Goal: Task Accomplishment & Management: Manage account settings

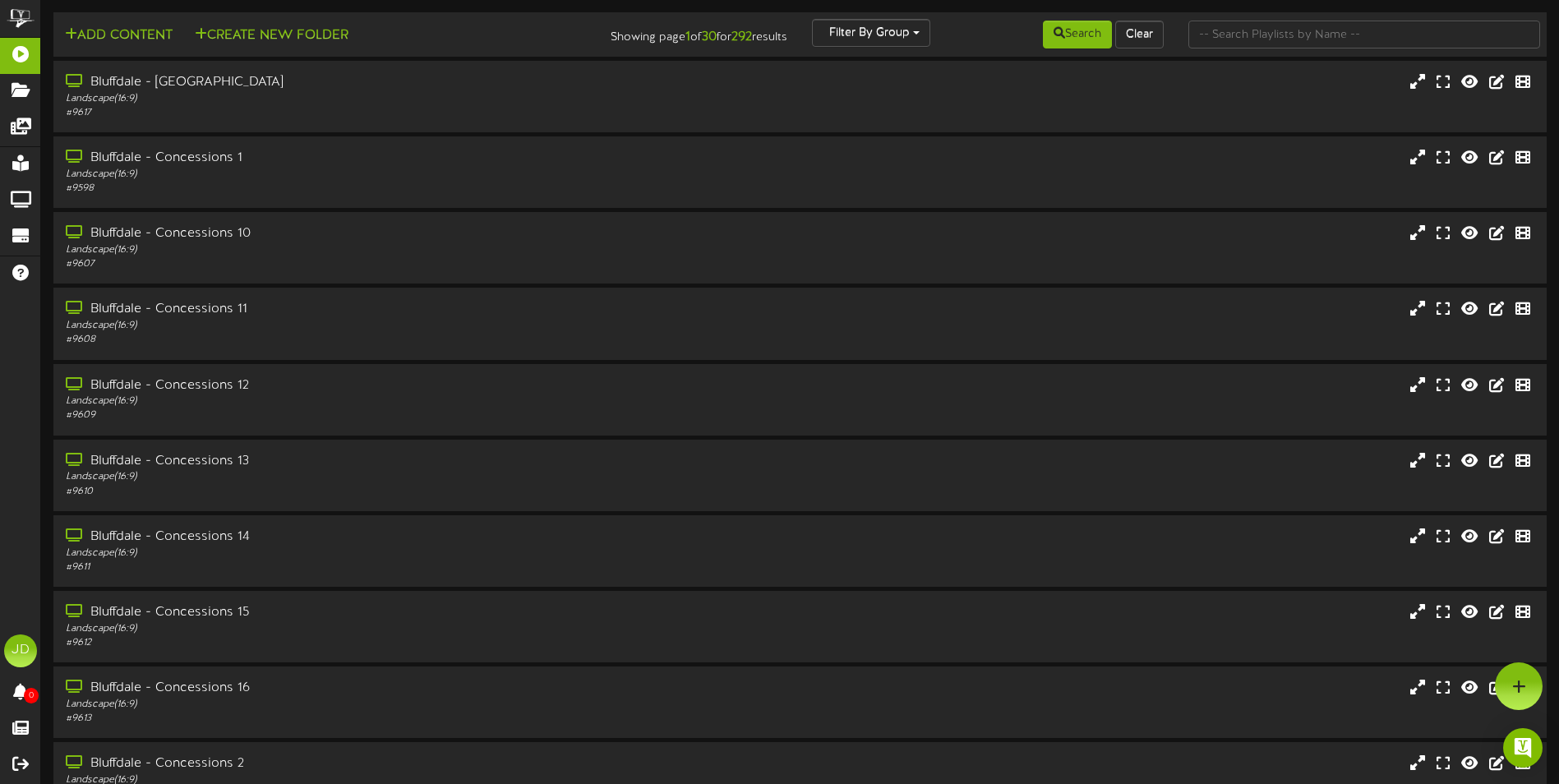
click at [1343, 48] on div at bounding box center [1364, 34] width 377 height 31
click at [1321, 37] on input "text" at bounding box center [1364, 34] width 352 height 28
type input "surprise"
click at [1061, 43] on button "Search" at bounding box center [1077, 34] width 69 height 28
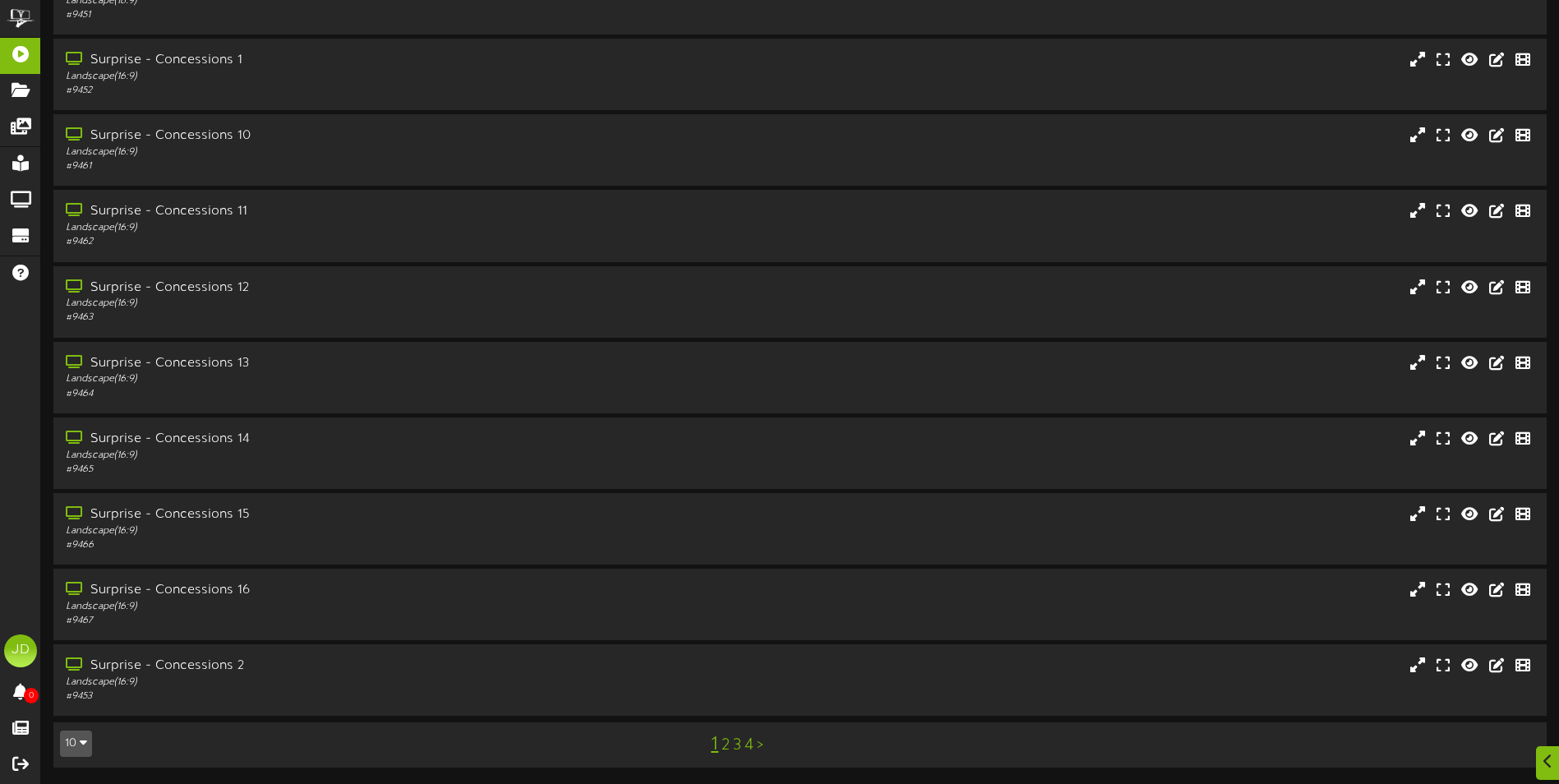
click at [736, 747] on link "3" at bounding box center [737, 745] width 9 height 18
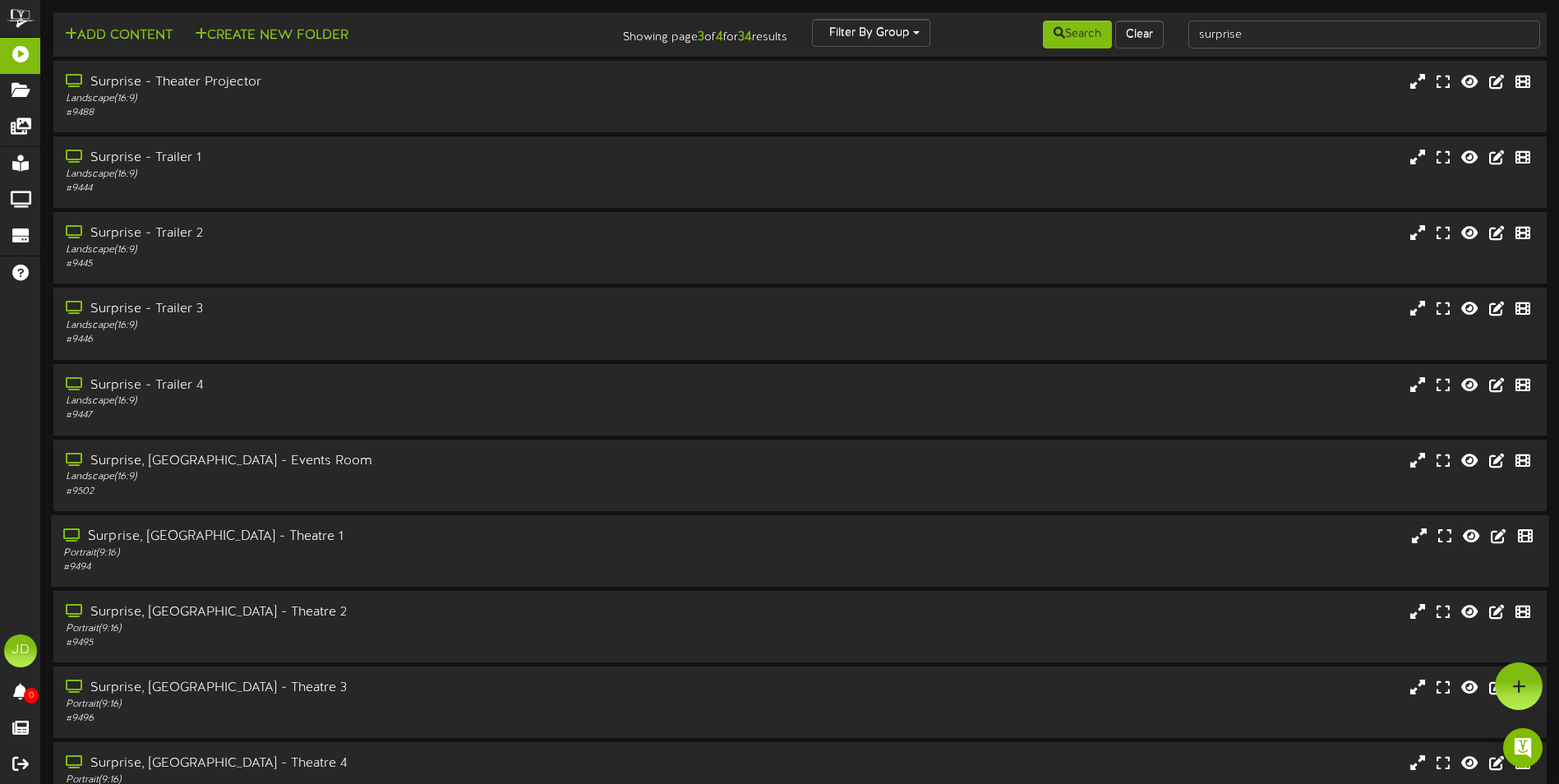
click at [573, 549] on div "Portrait ( 9:16 )" at bounding box center [362, 554] width 599 height 14
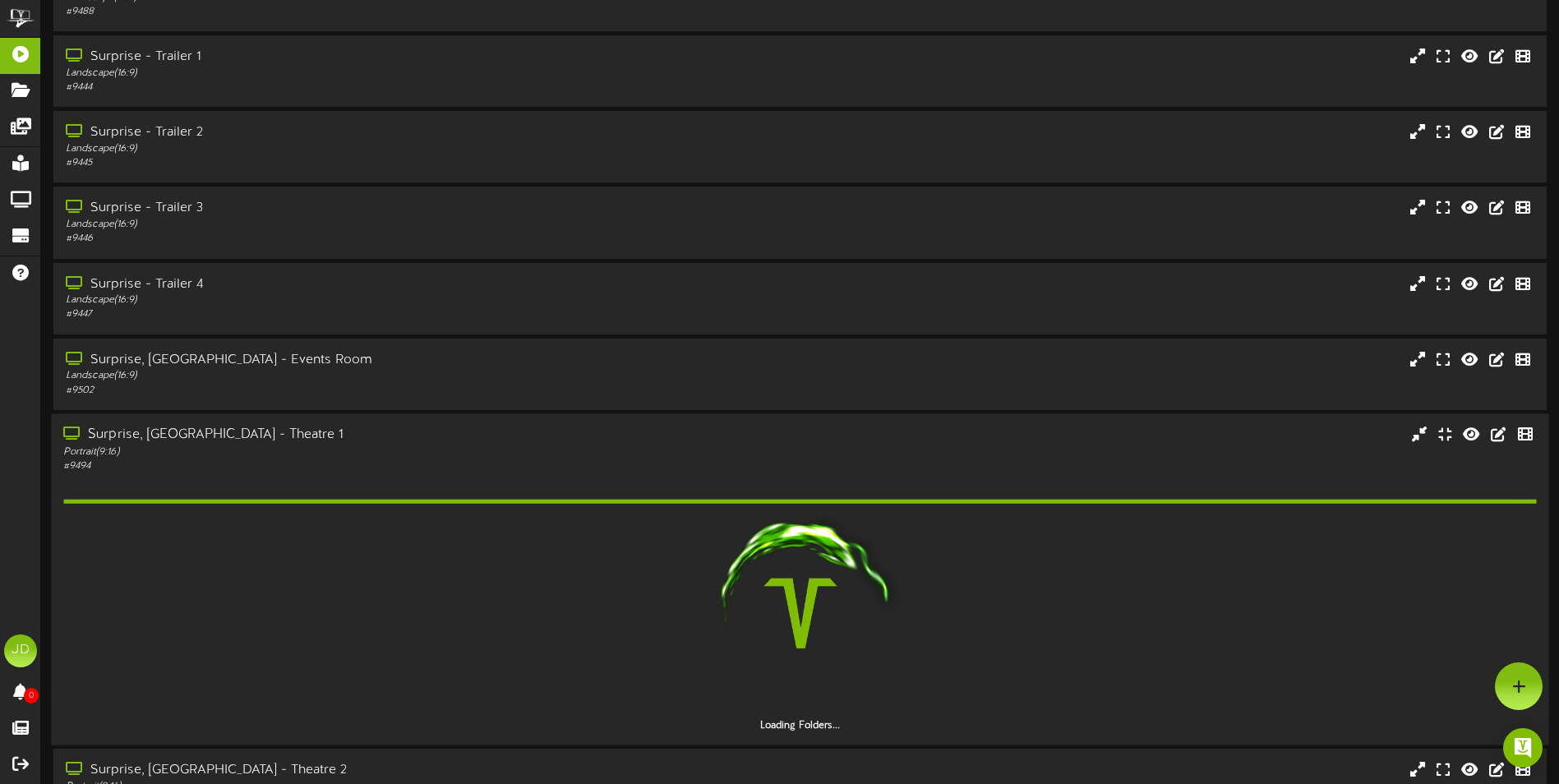
scroll to position [247, 0]
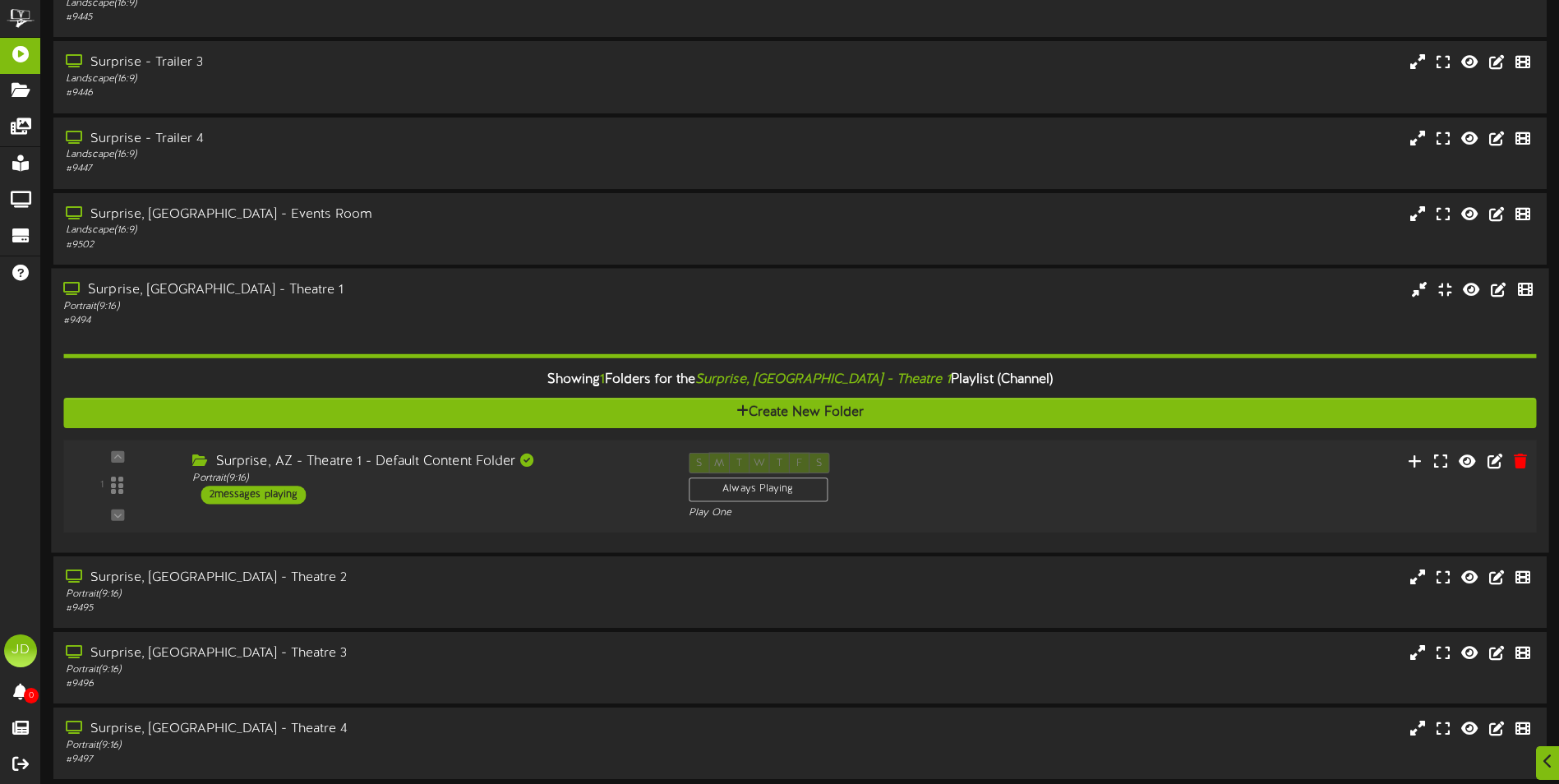
click at [521, 512] on div "1 ( 9:16" at bounding box center [799, 485] width 1488 height 67
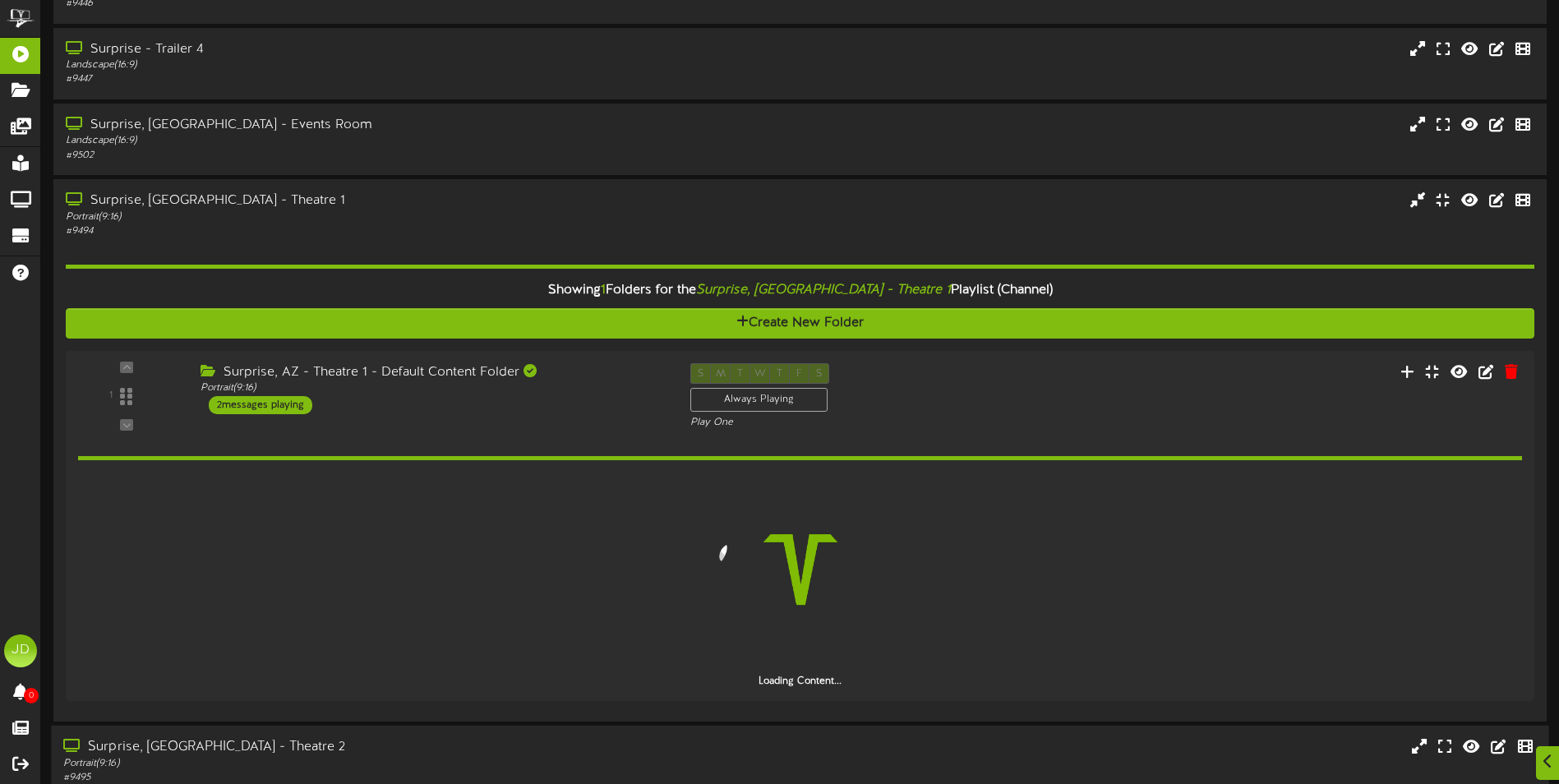
scroll to position [569, 0]
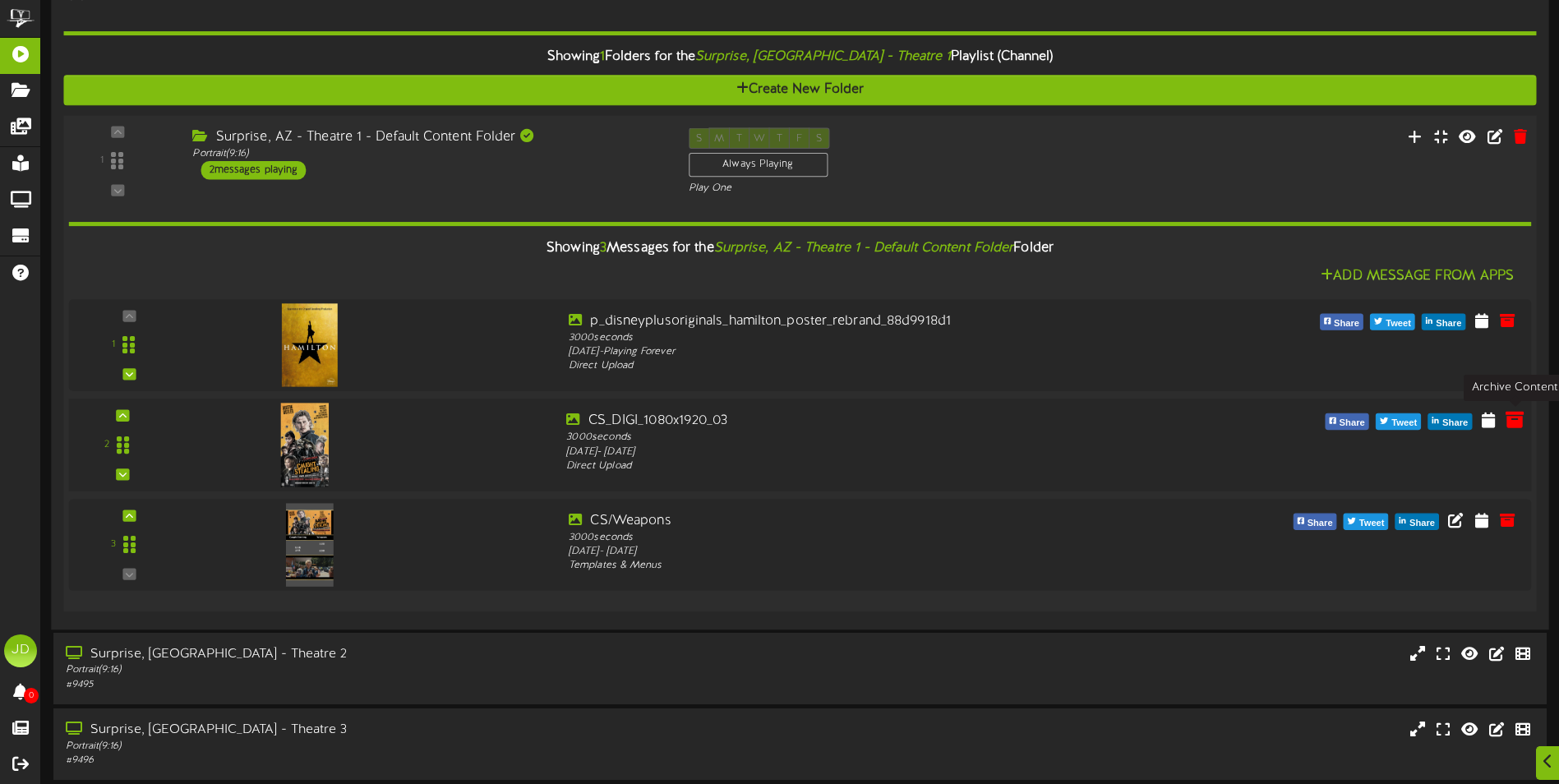
click at [1516, 419] on icon at bounding box center [1514, 418] width 18 height 18
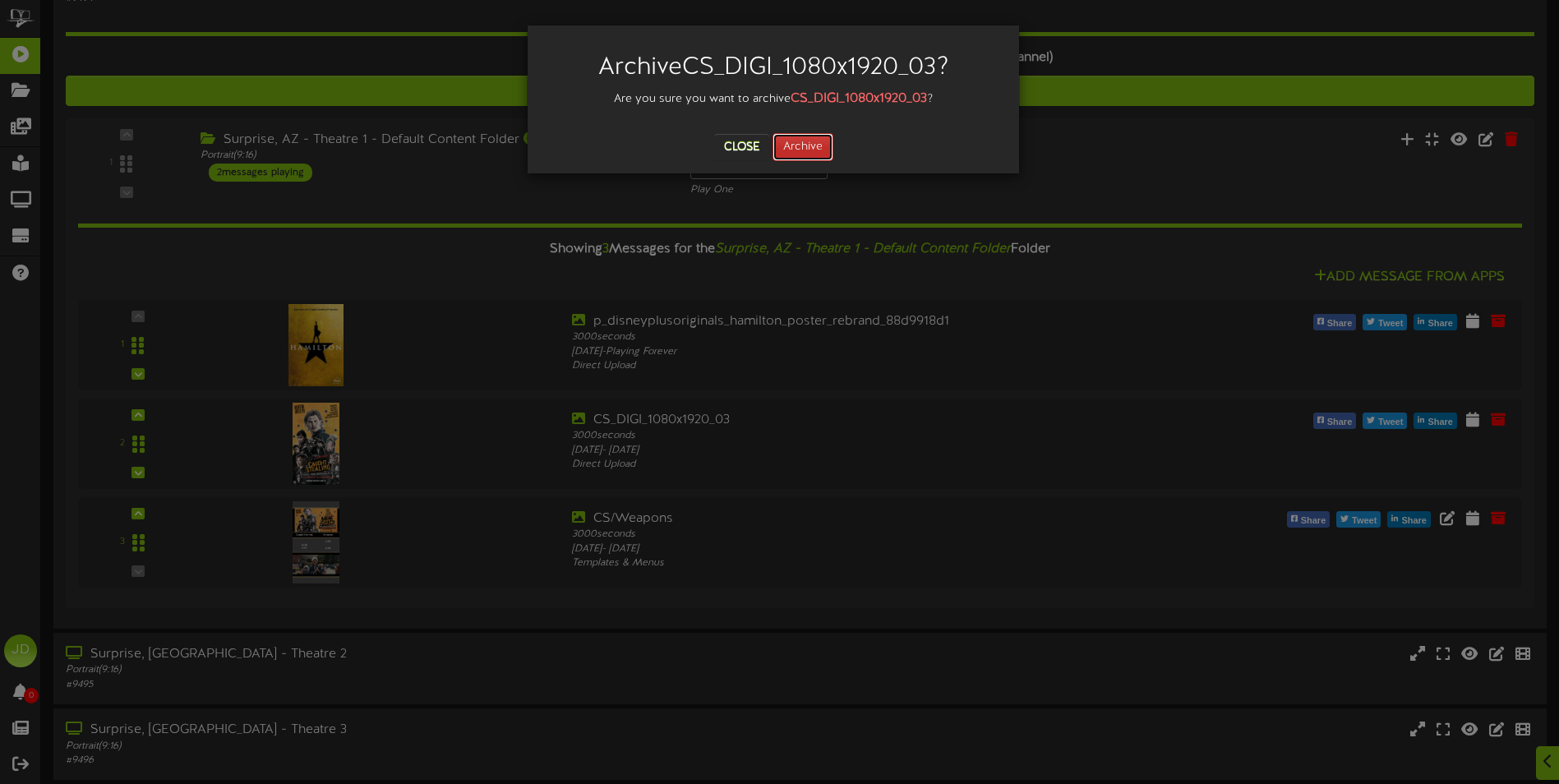
click at [805, 146] on button "Archive" at bounding box center [803, 147] width 61 height 28
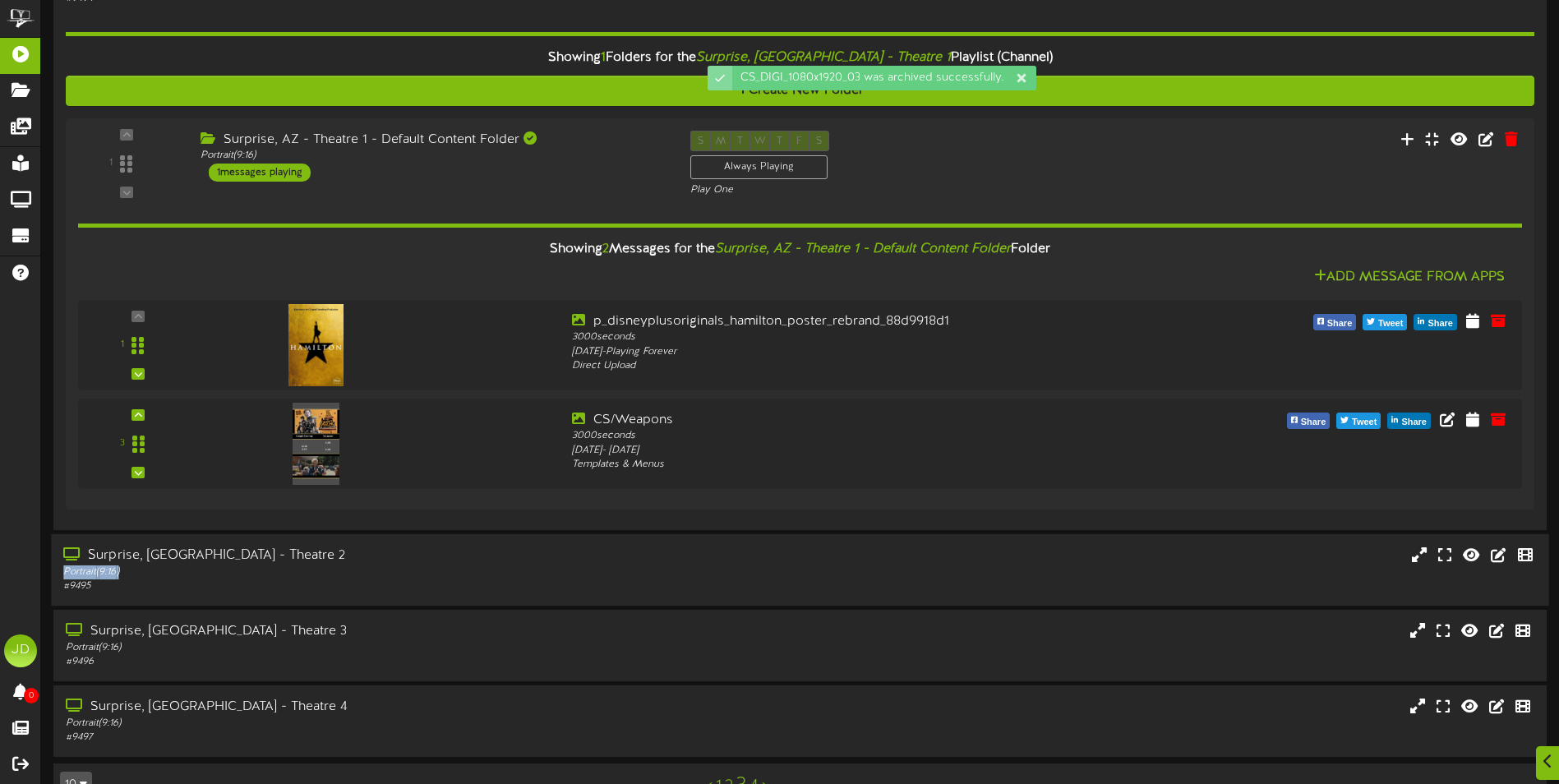
click at [465, 564] on div "Surprise, AZ - Theatre 2 Portrait ( 9:16 ) # 9495" at bounding box center [362, 569] width 623 height 47
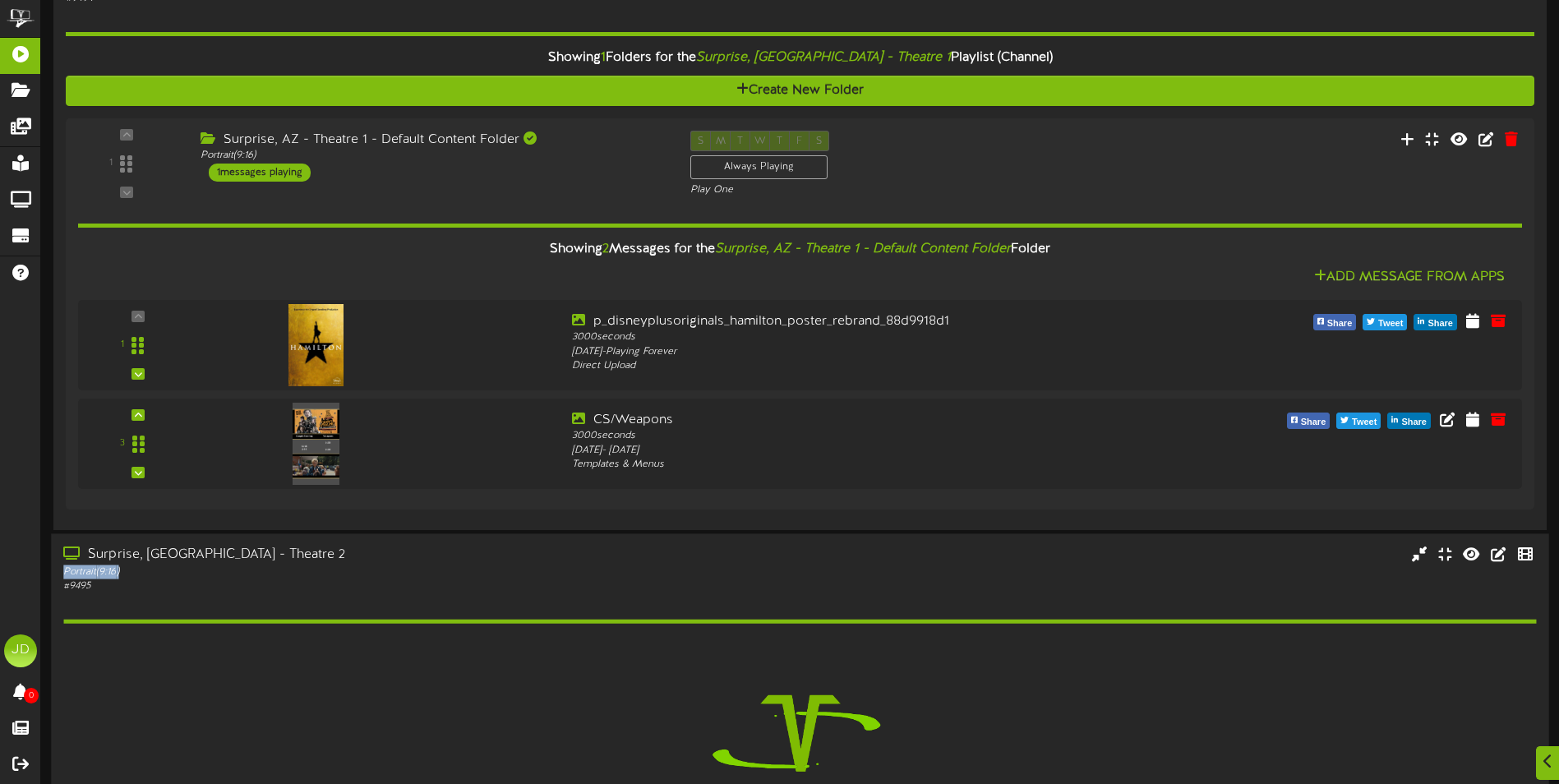
drag, startPoint x: 465, startPoint y: 564, endPoint x: 382, endPoint y: 573, distance: 83.5
click at [382, 573] on div "Portrait ( 9:16 )" at bounding box center [362, 571] width 599 height 14
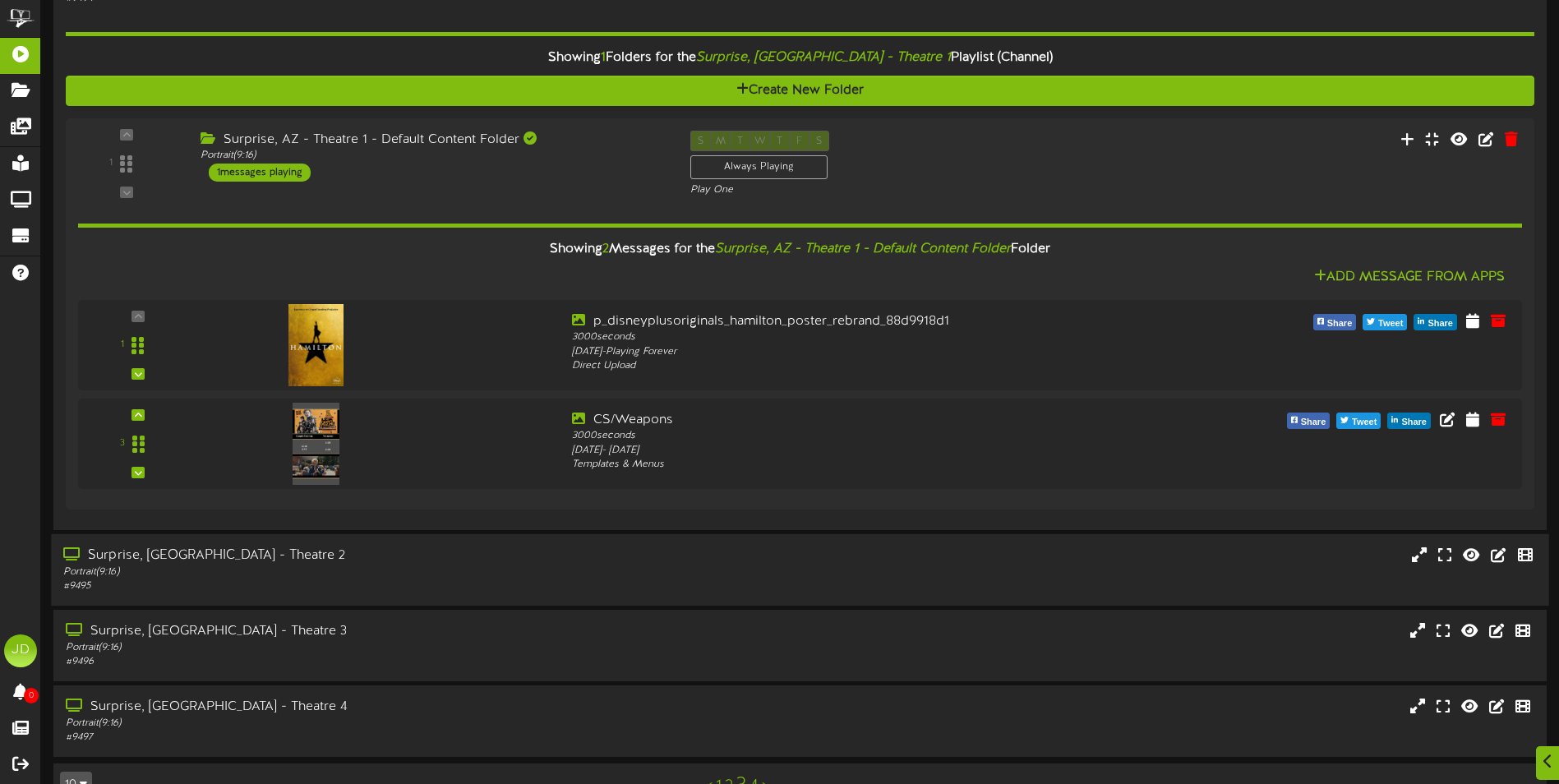
click at [482, 553] on div "Surprise, AZ - Theatre 2" at bounding box center [362, 555] width 599 height 19
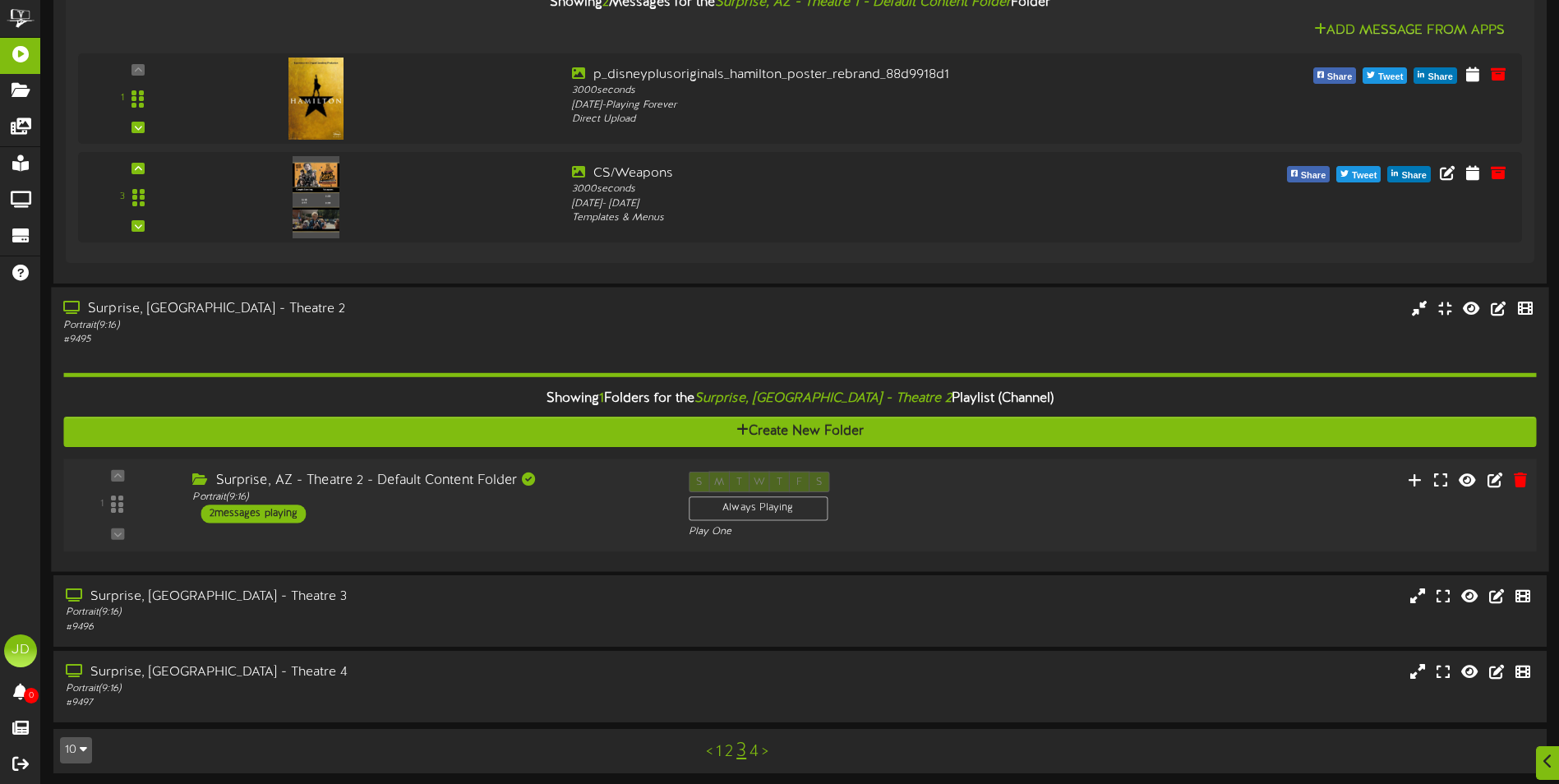
click at [492, 534] on div "1 ( 9:16" at bounding box center [799, 504] width 1488 height 67
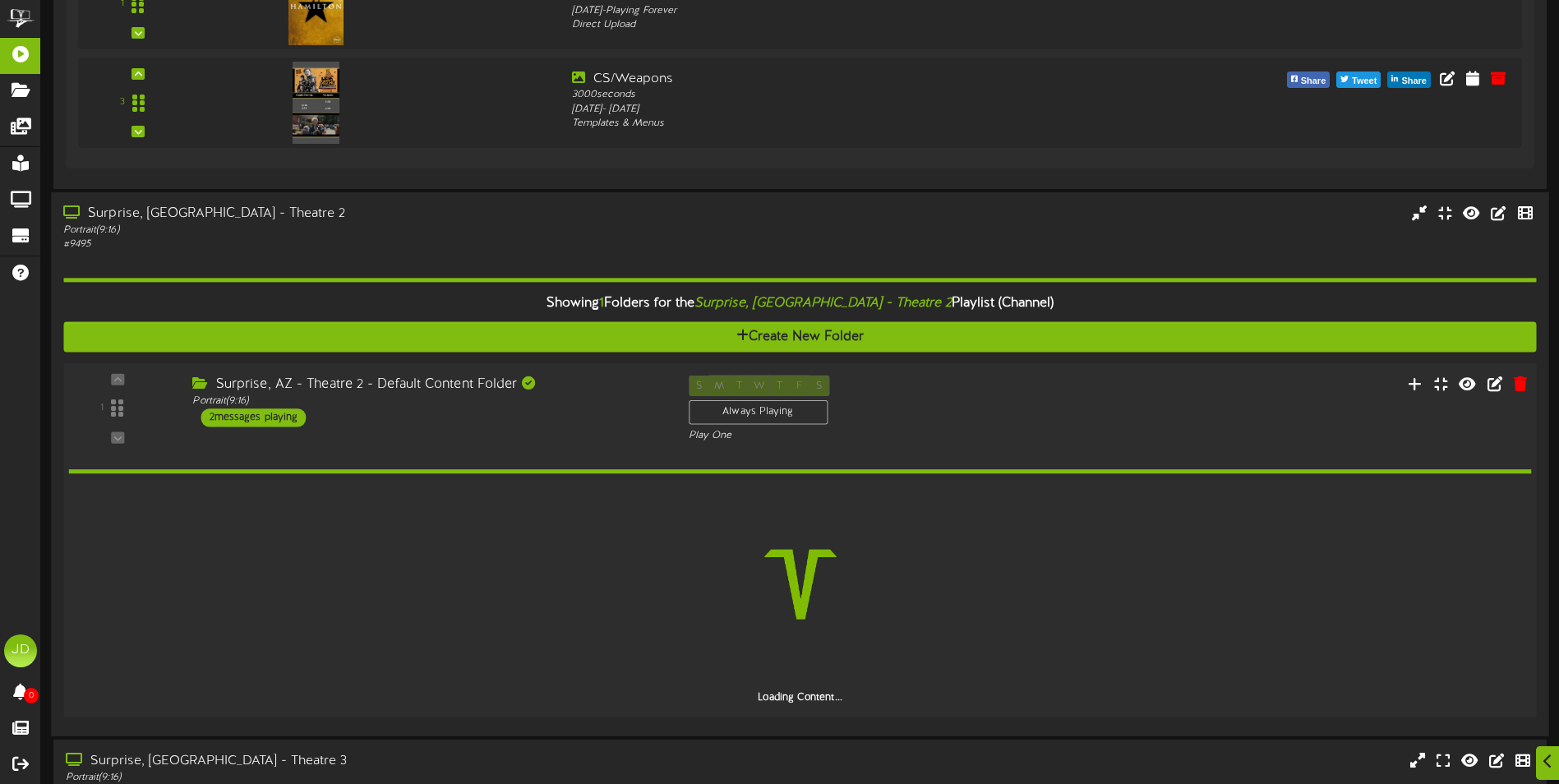
scroll to position [1080, 0]
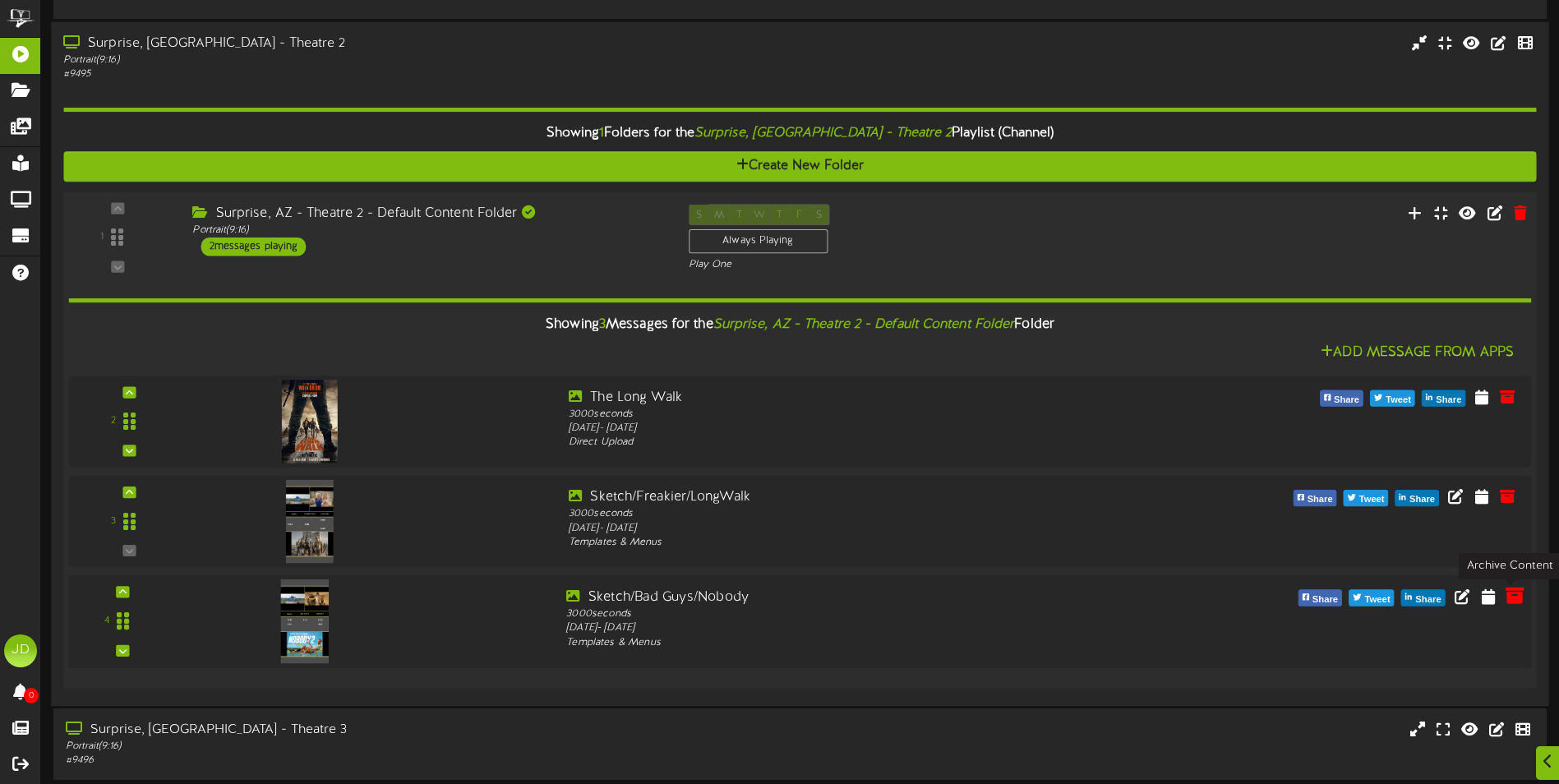
click at [1519, 599] on icon at bounding box center [1514, 594] width 18 height 18
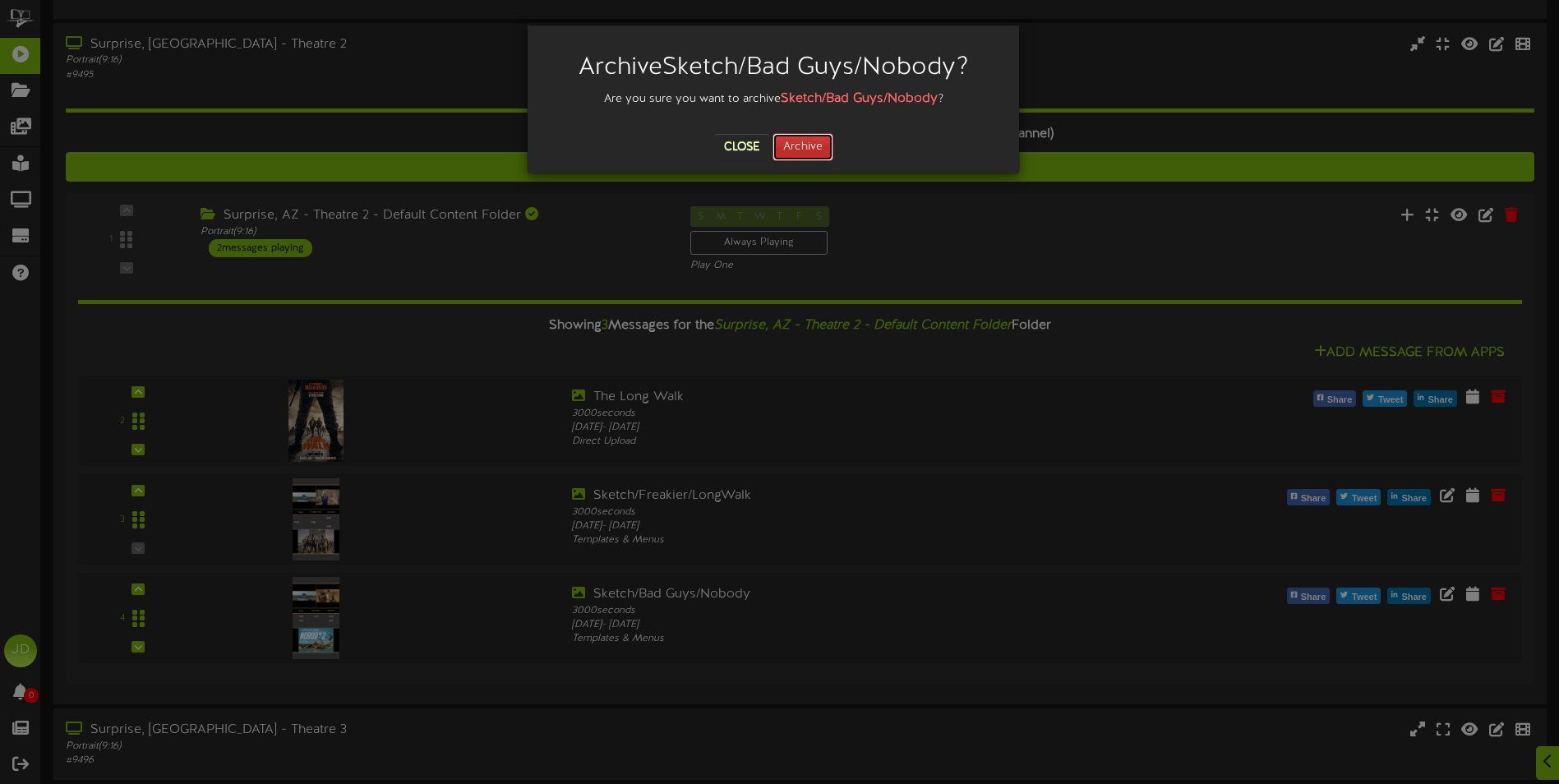
click at [811, 145] on button "Archive" at bounding box center [803, 147] width 61 height 28
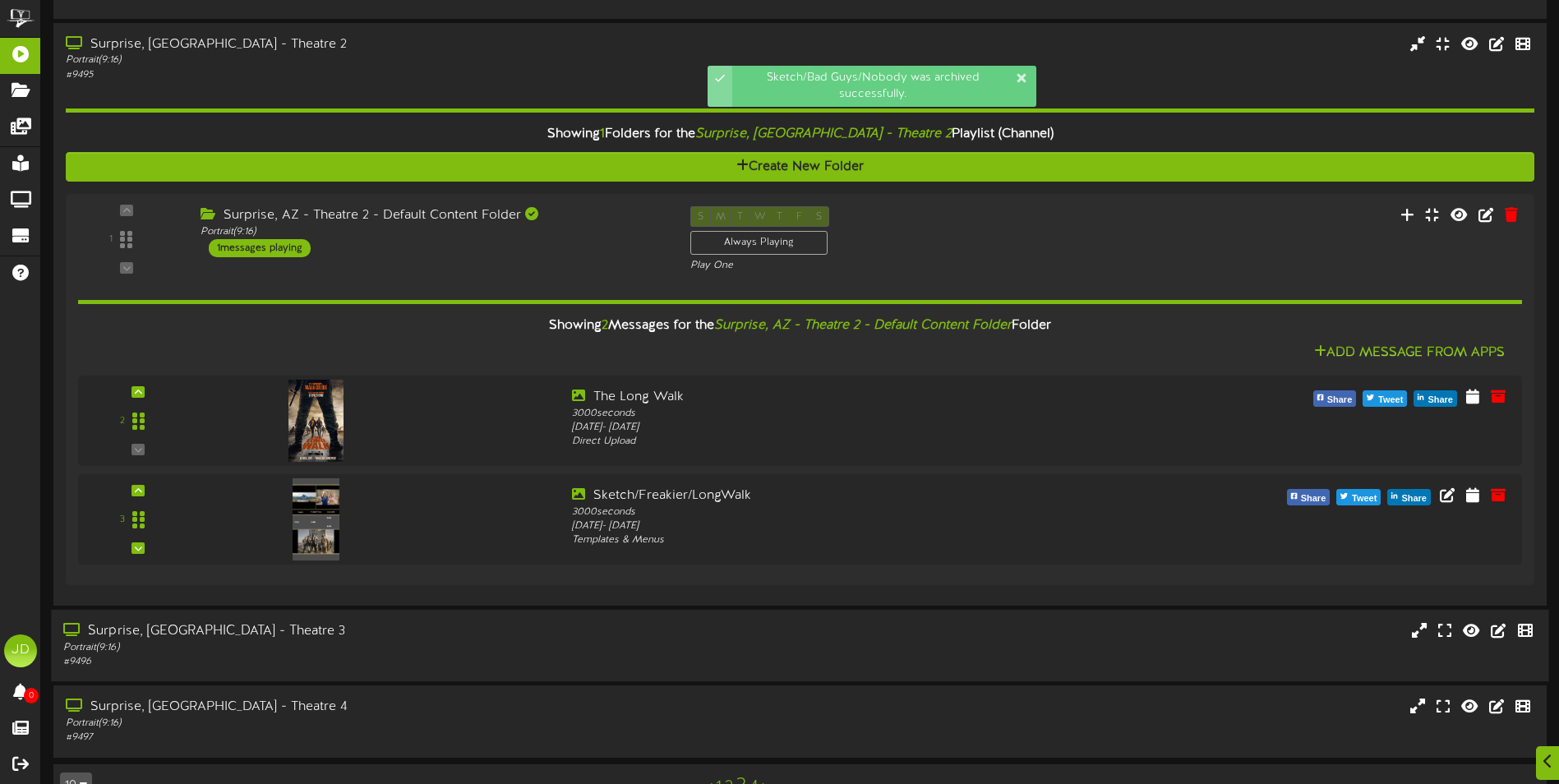
click at [370, 629] on div "Surprise, AZ - Theatre 3" at bounding box center [362, 631] width 599 height 19
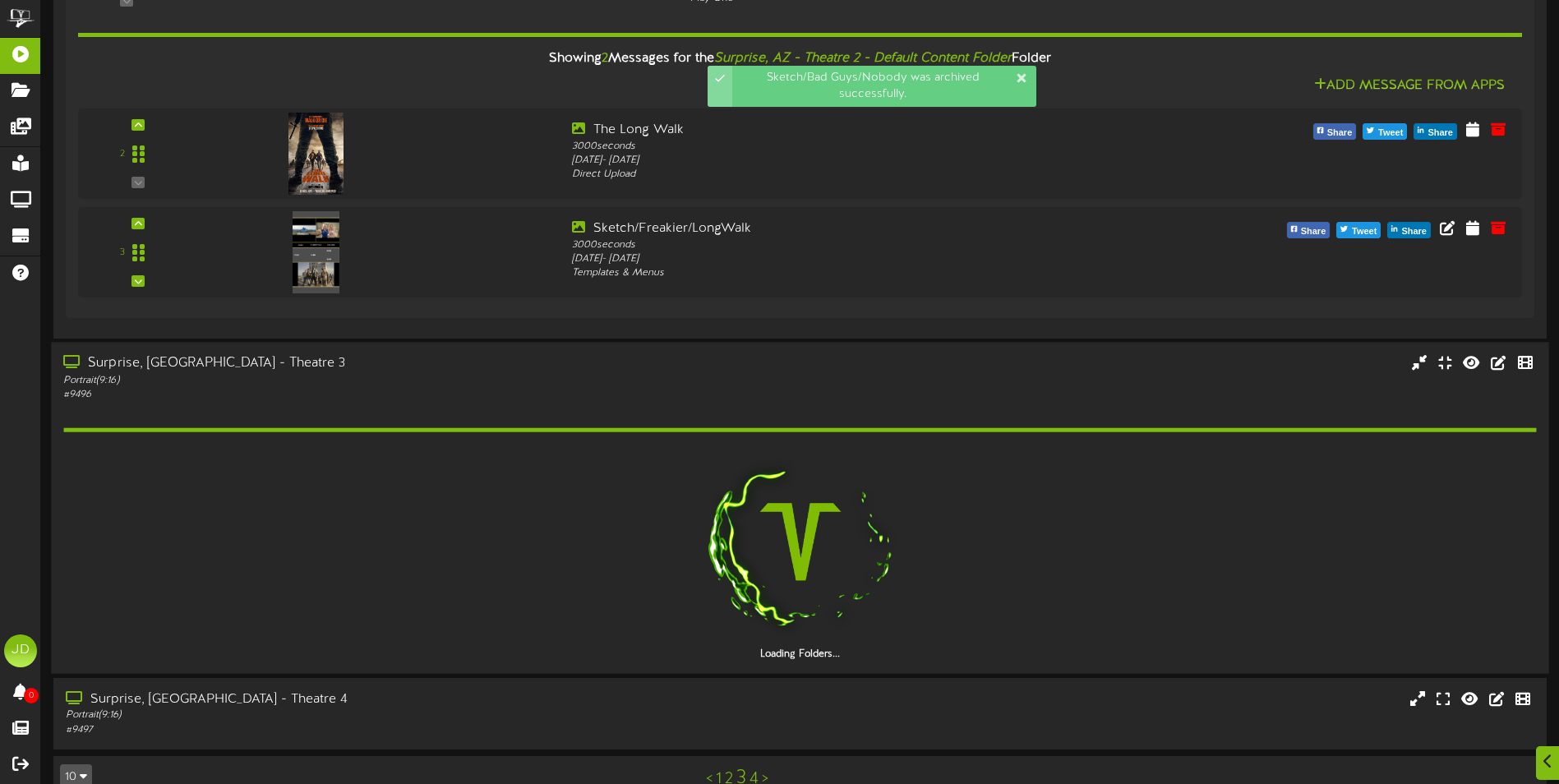
scroll to position [1379, 0]
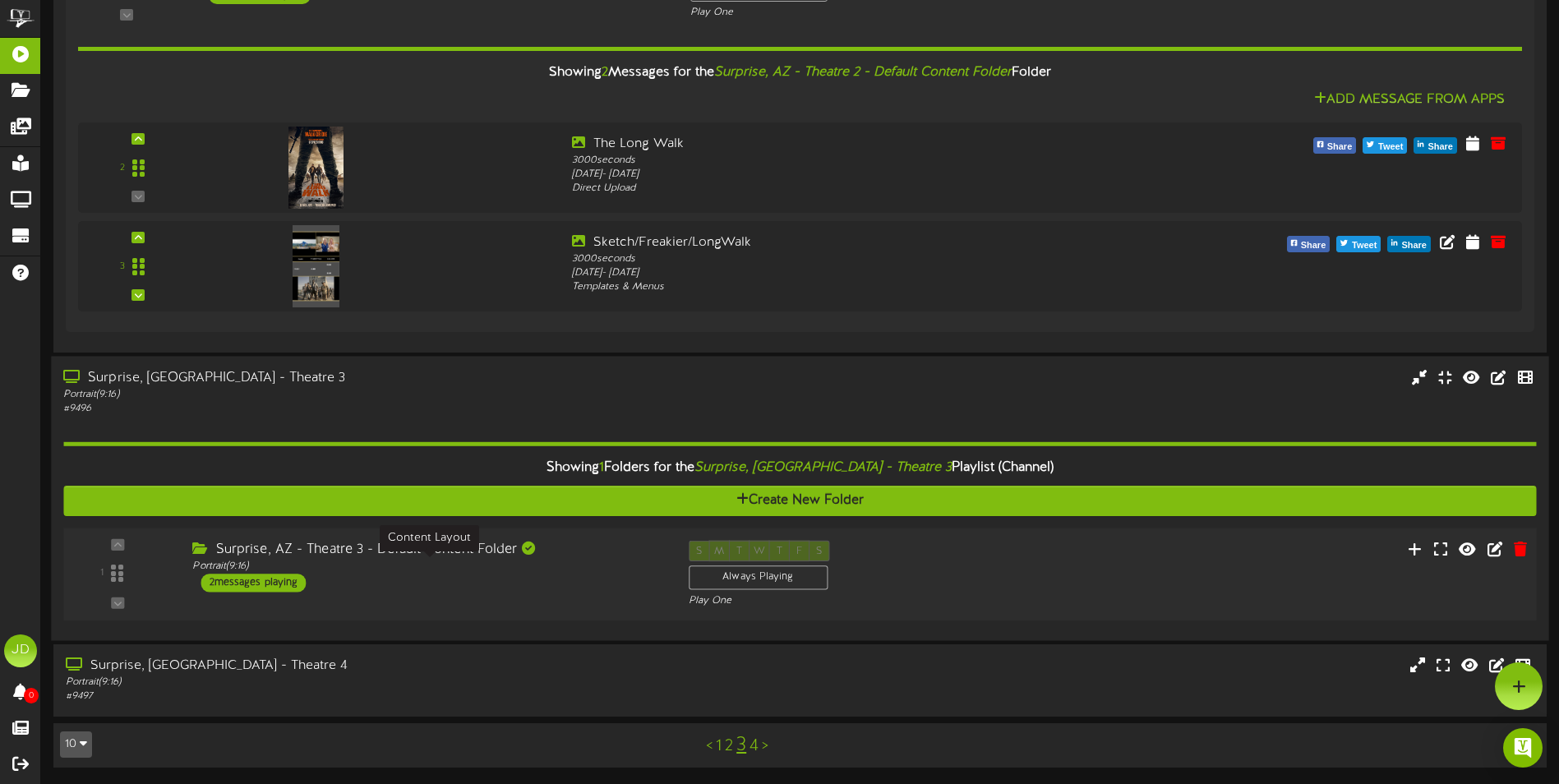
click at [548, 560] on div "Portrait ( 9:16 )" at bounding box center [428, 566] width 471 height 14
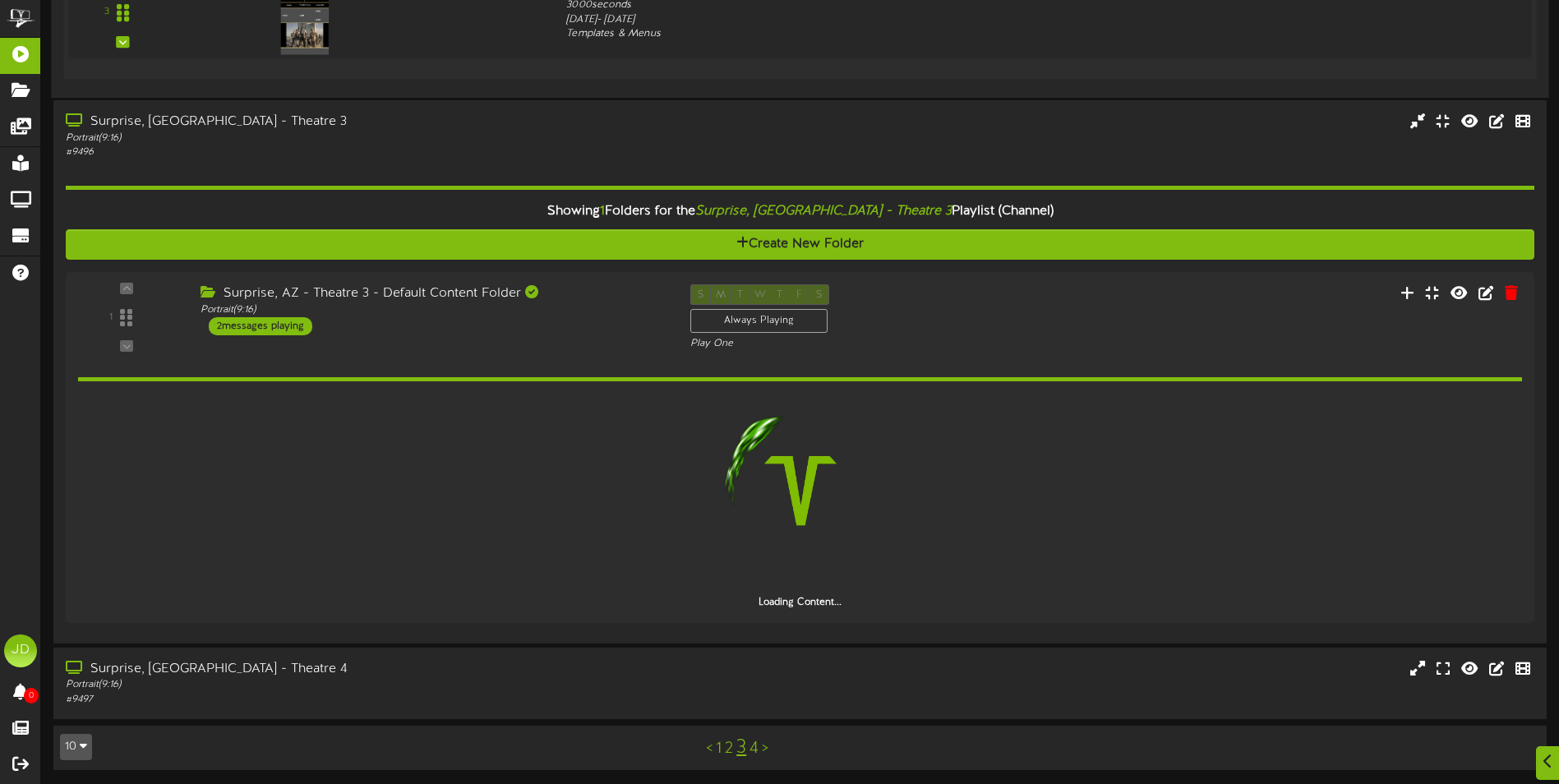
scroll to position [1592, 0]
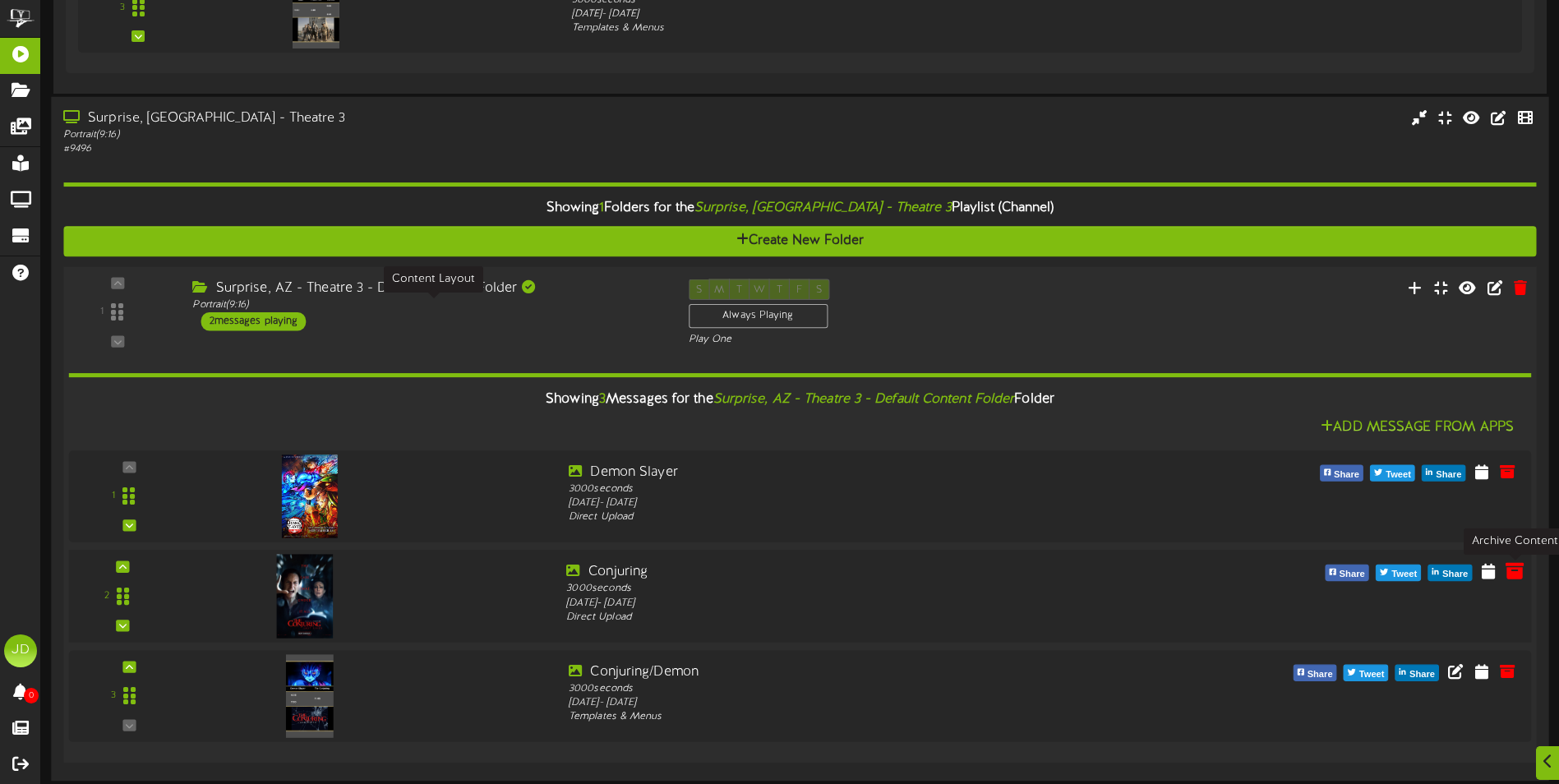
click at [1510, 575] on icon at bounding box center [1514, 570] width 18 height 18
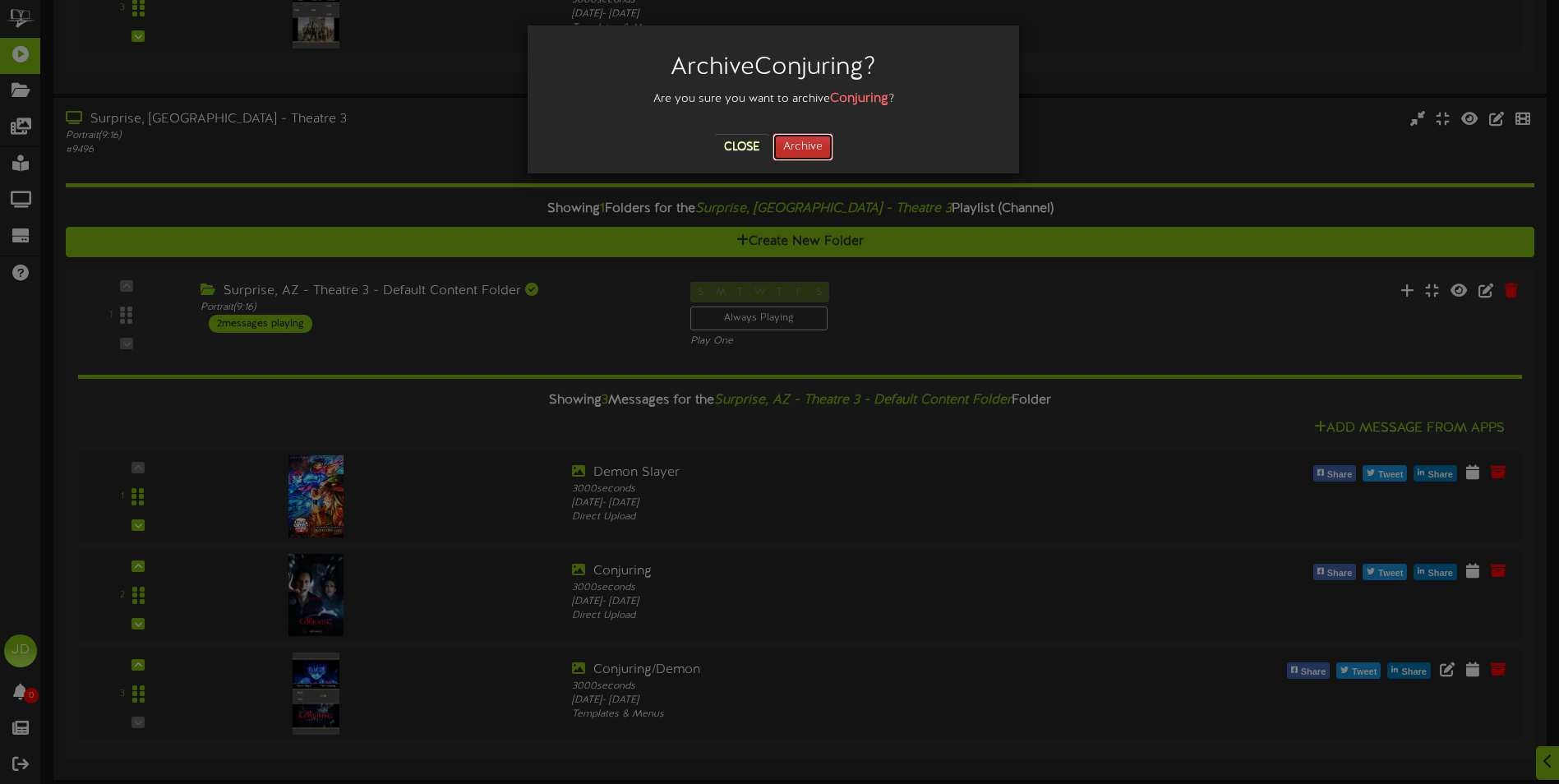
click at [792, 158] on button "Archive" at bounding box center [803, 147] width 61 height 28
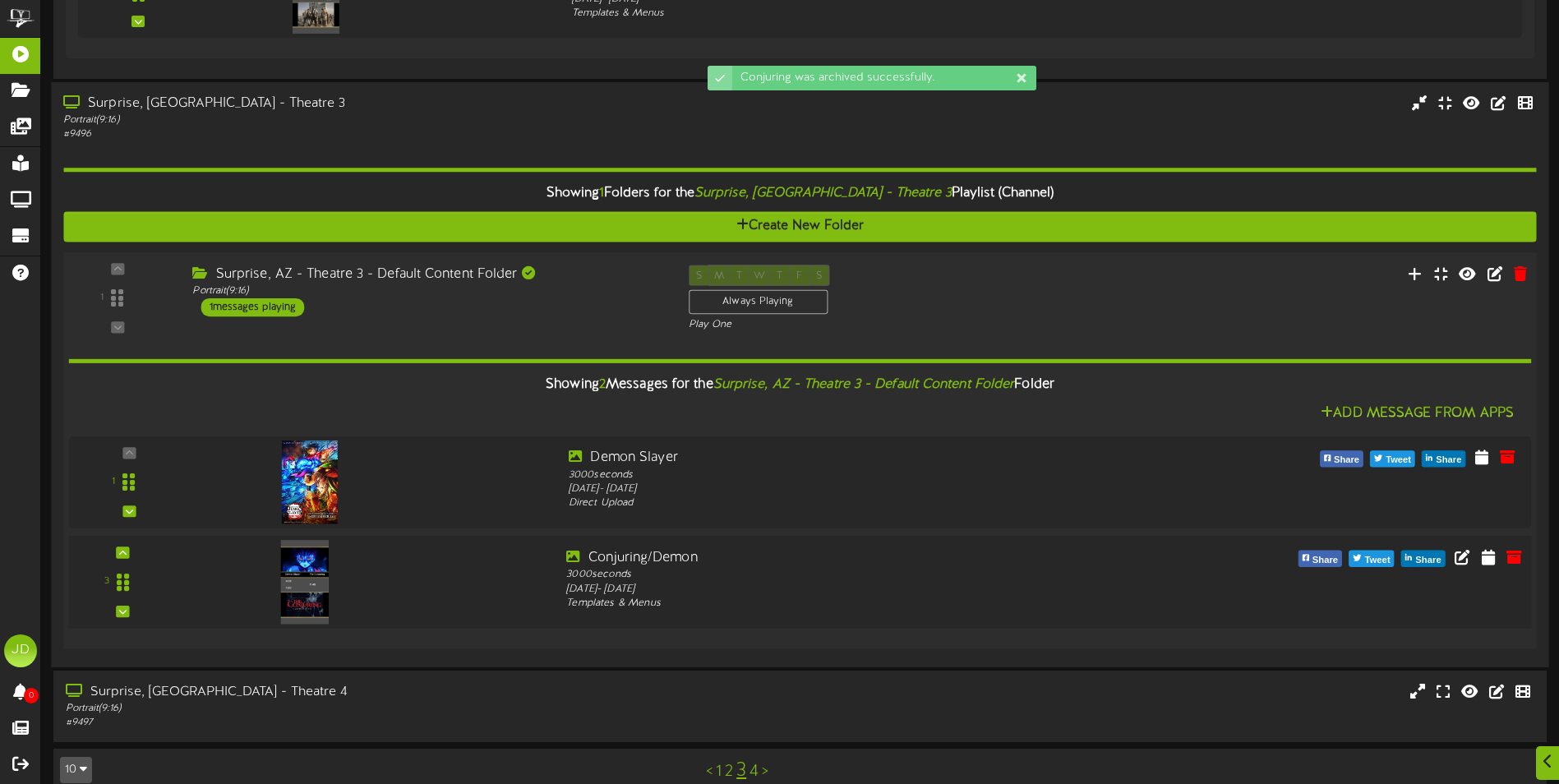
scroll to position [1633, 0]
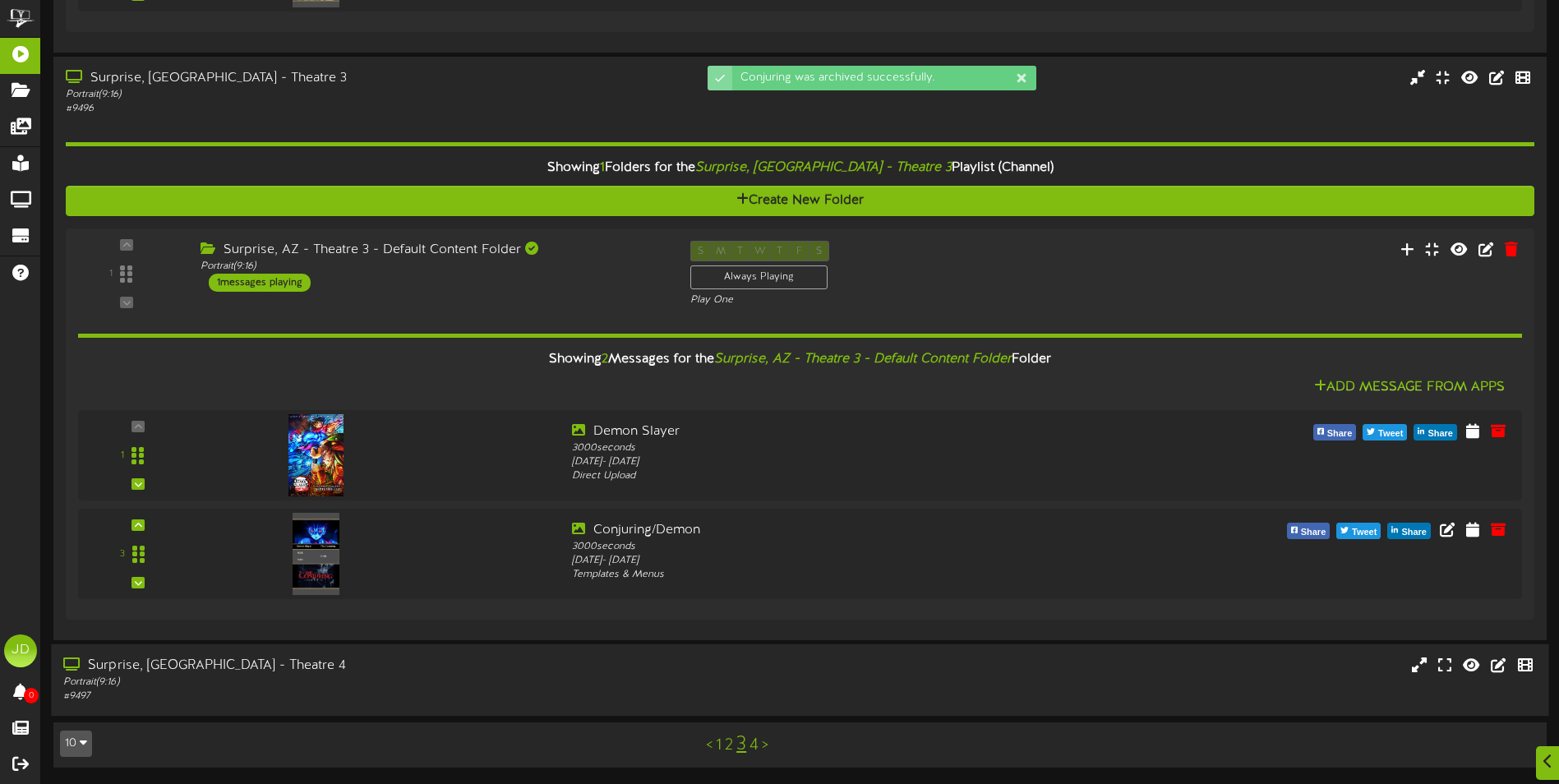
click at [441, 673] on div "Surprise, AZ - Theatre 4" at bounding box center [362, 666] width 599 height 19
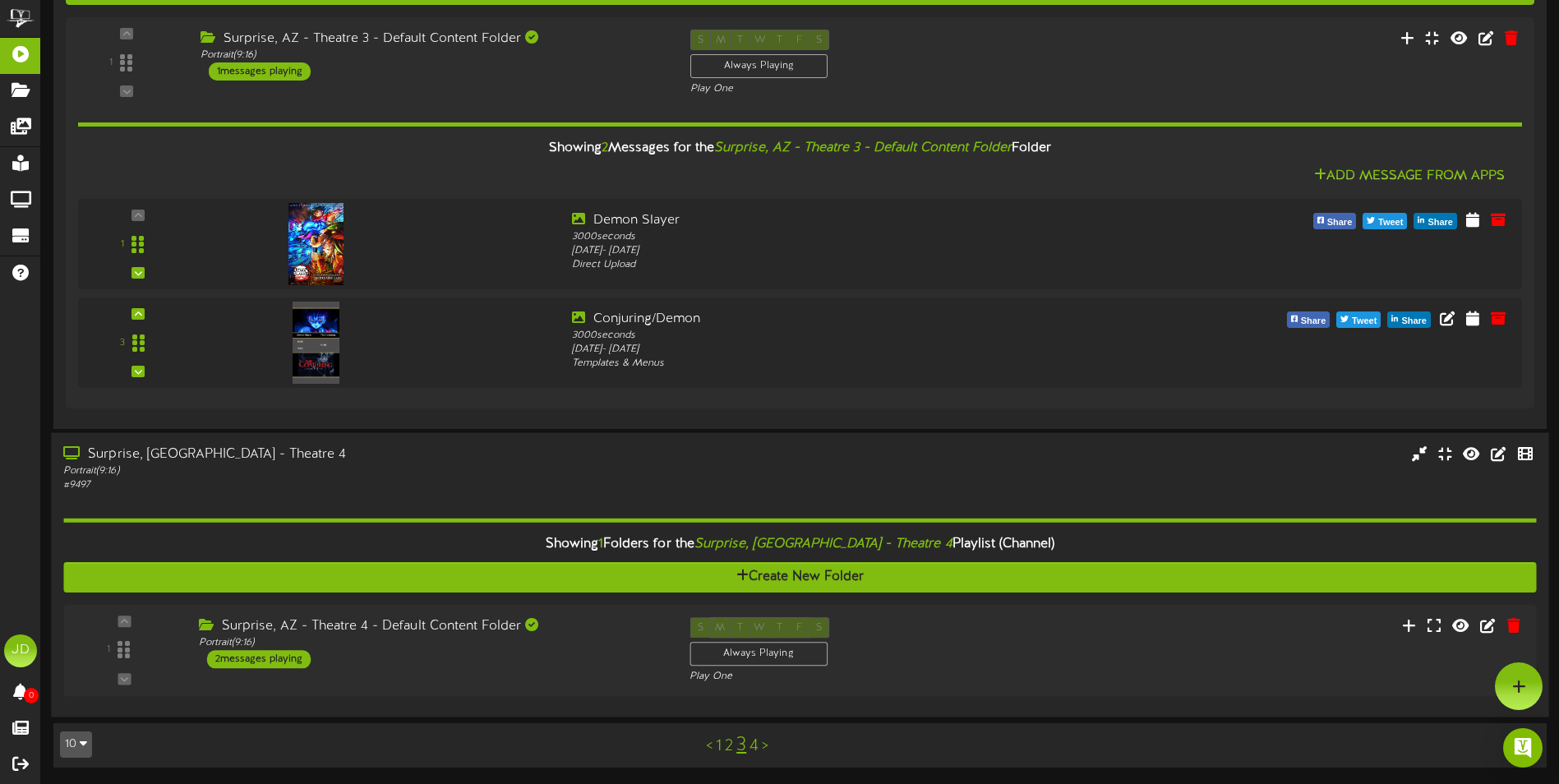
scroll to position [1844, 0]
click at [597, 671] on div "1 ( 9:16" at bounding box center [799, 650] width 1488 height 67
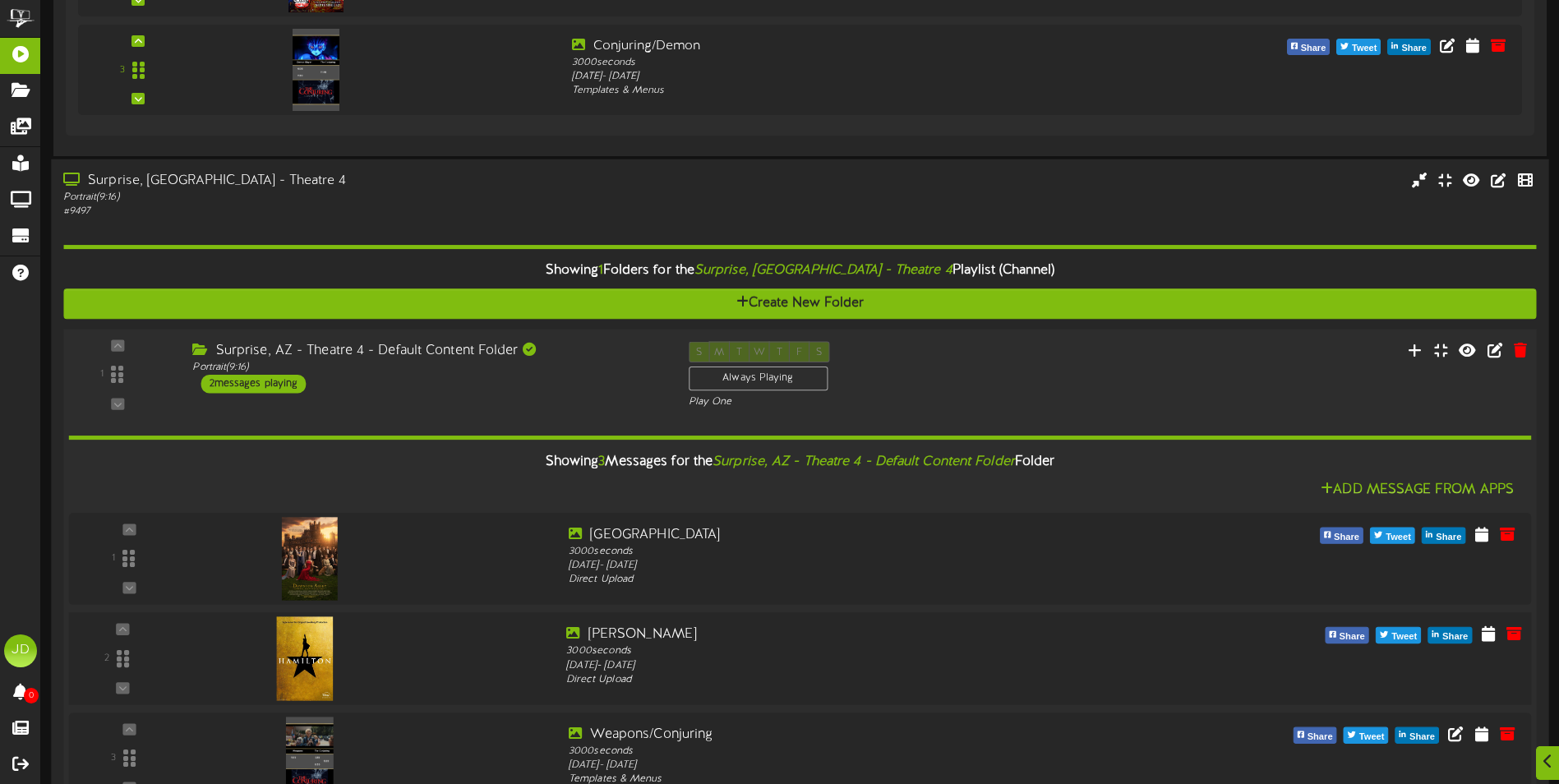
scroll to position [2242, 0]
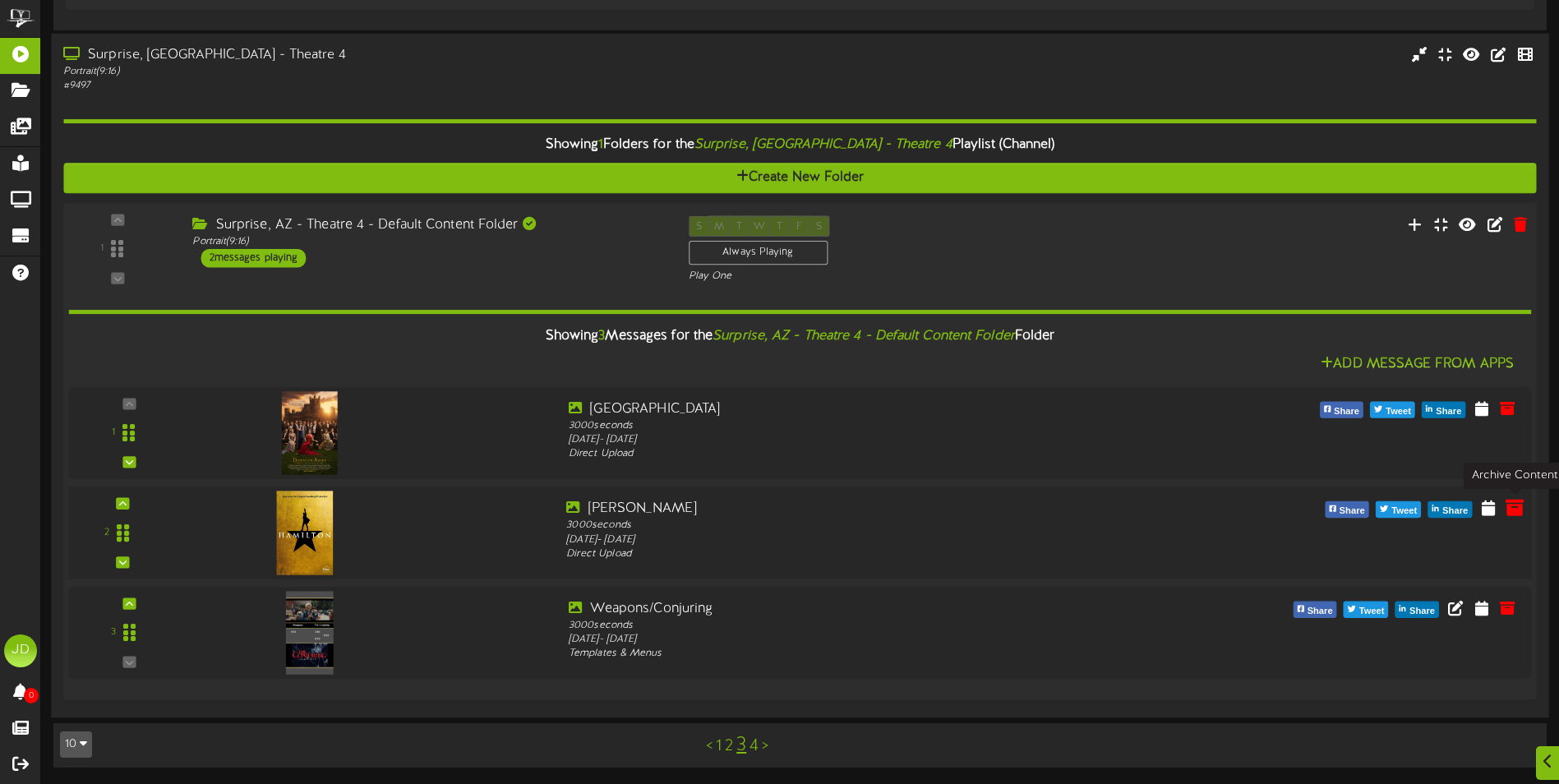
click at [1511, 505] on icon at bounding box center [1514, 507] width 18 height 18
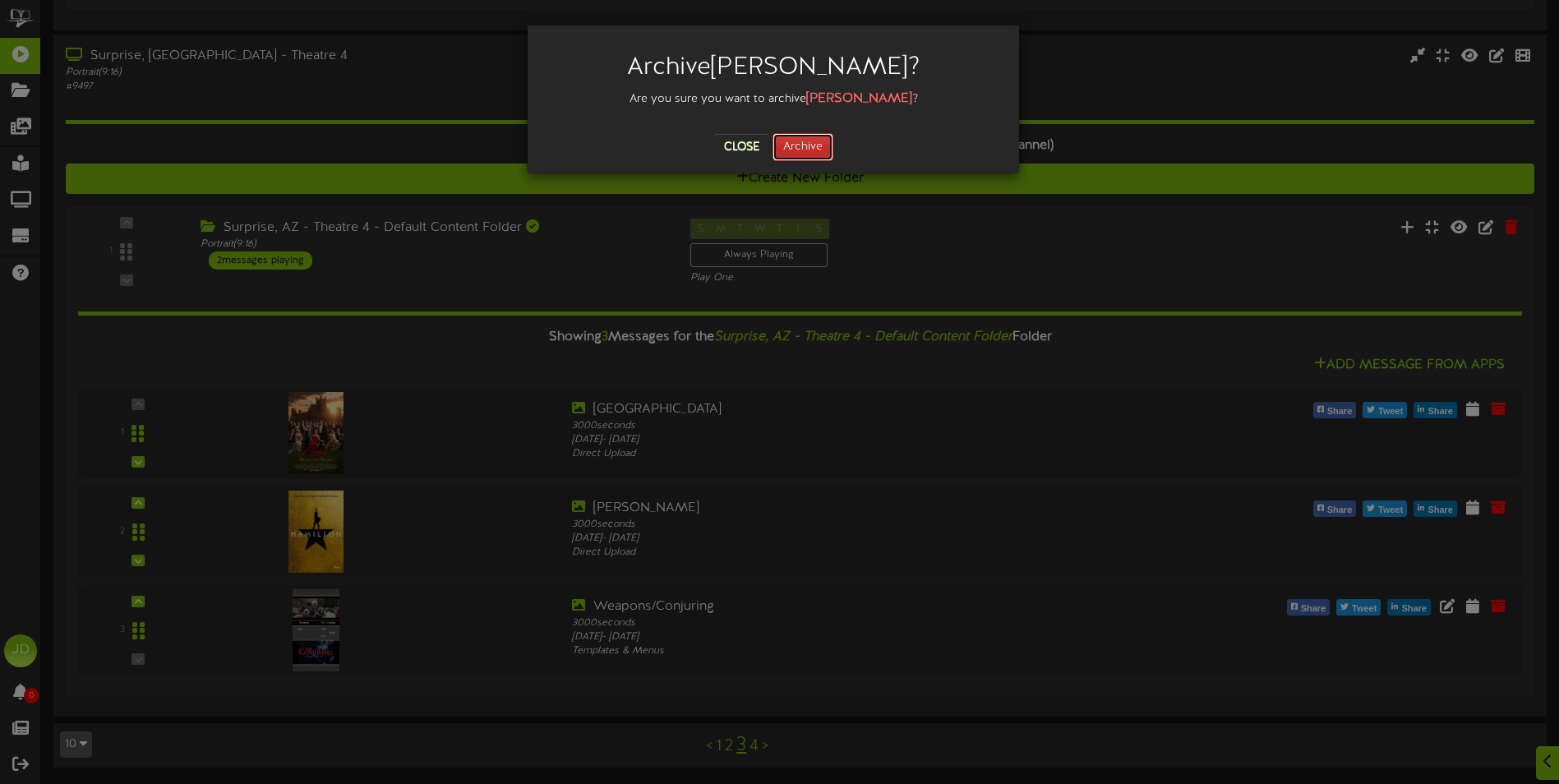
click at [790, 151] on button "Archive" at bounding box center [803, 147] width 61 height 28
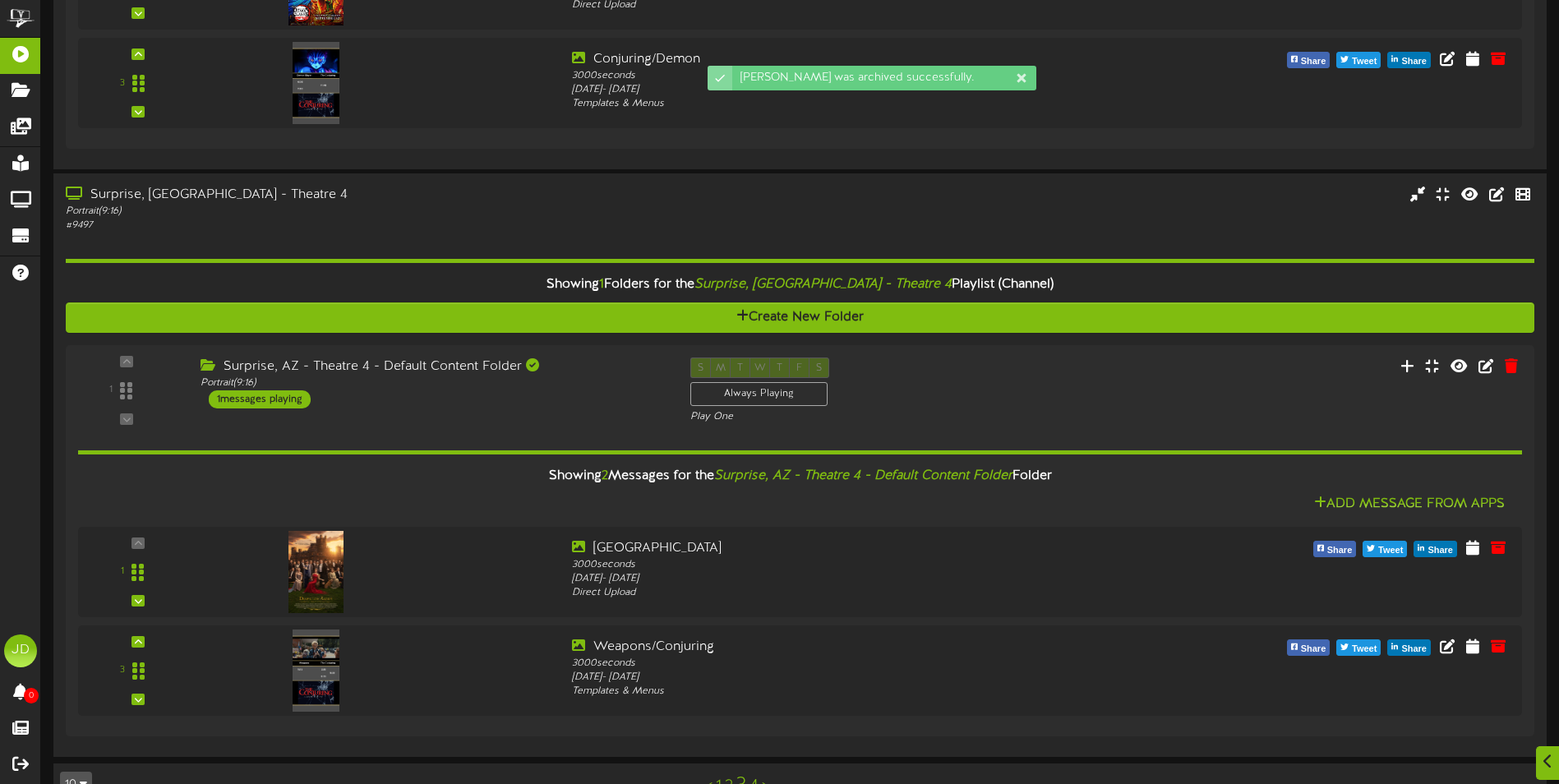
scroll to position [2144, 0]
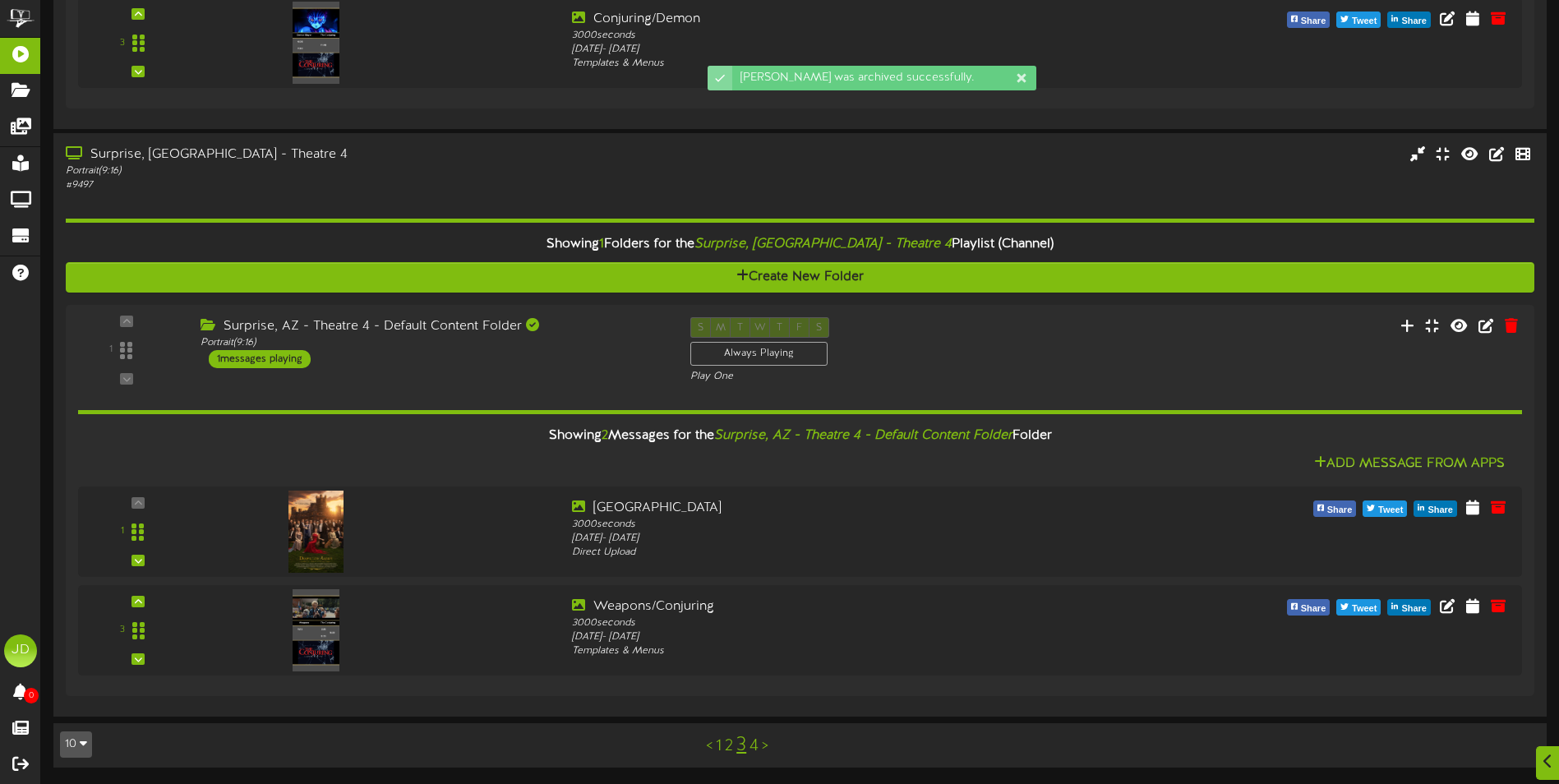
click at [756, 745] on link "4" at bounding box center [754, 746] width 9 height 18
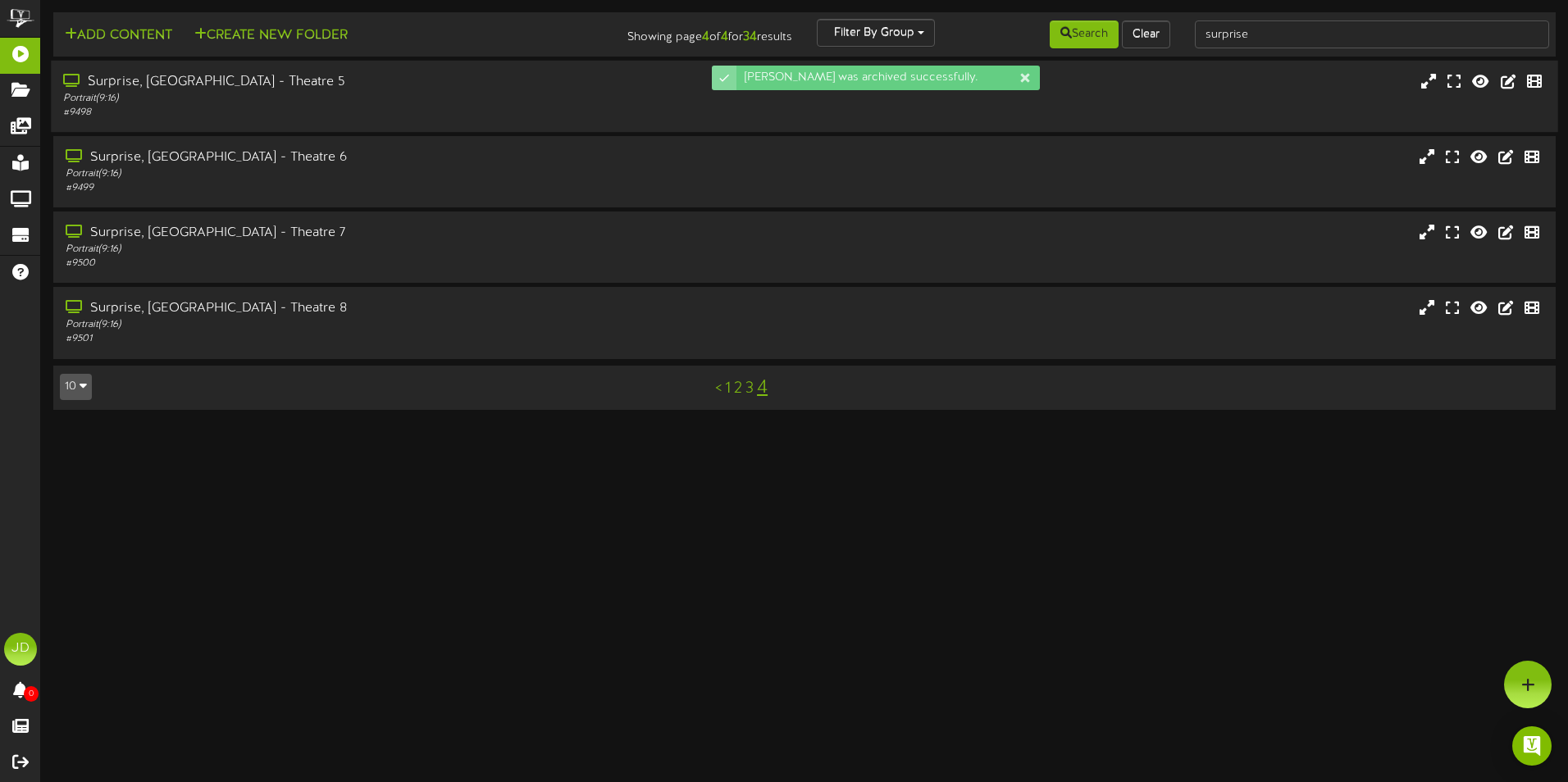
click at [304, 96] on div "Portrait ( 9:16 )" at bounding box center [364, 98] width 603 height 14
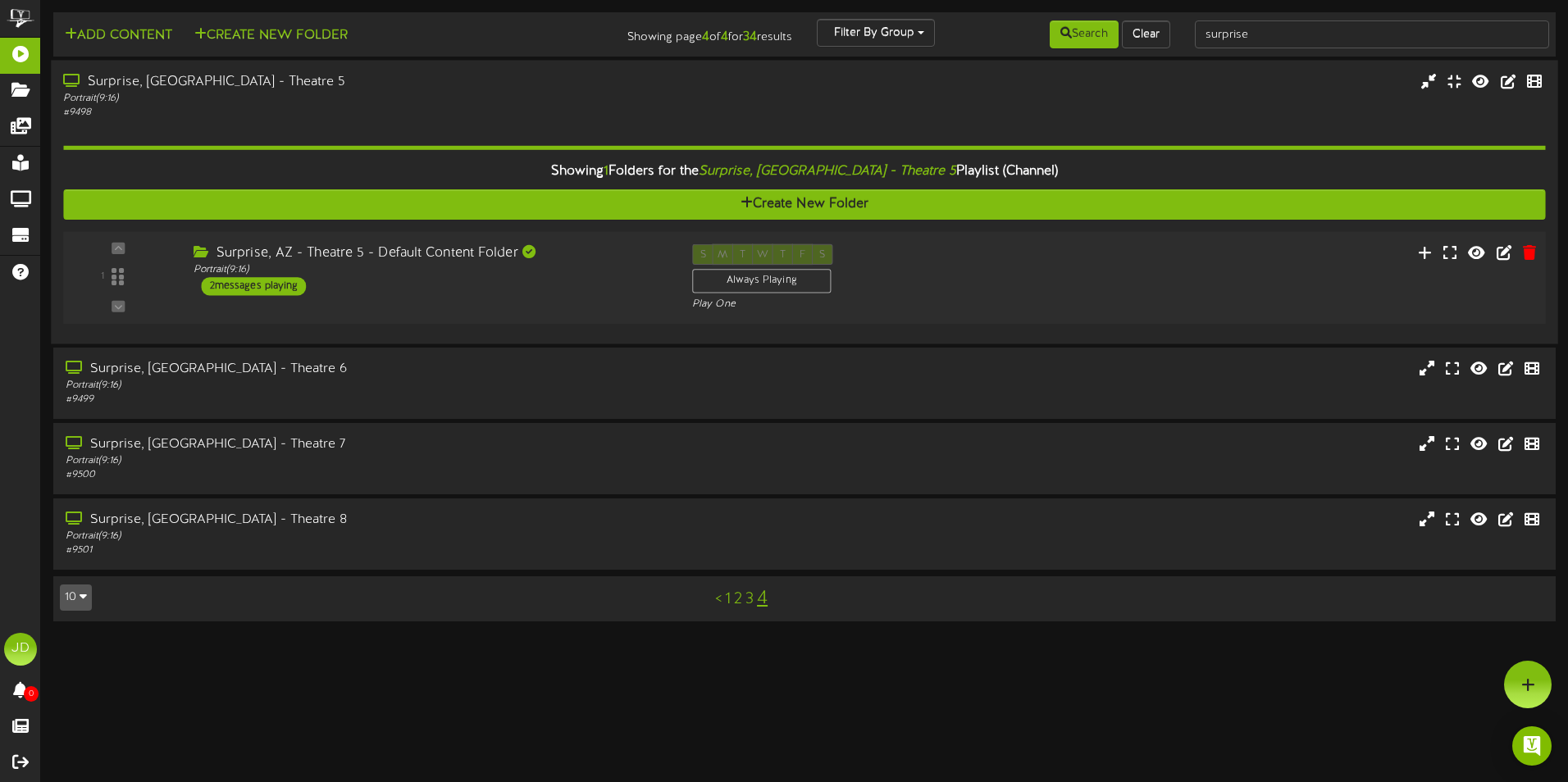
click at [507, 300] on div "1 ( 9:16" at bounding box center [804, 277] width 1496 height 67
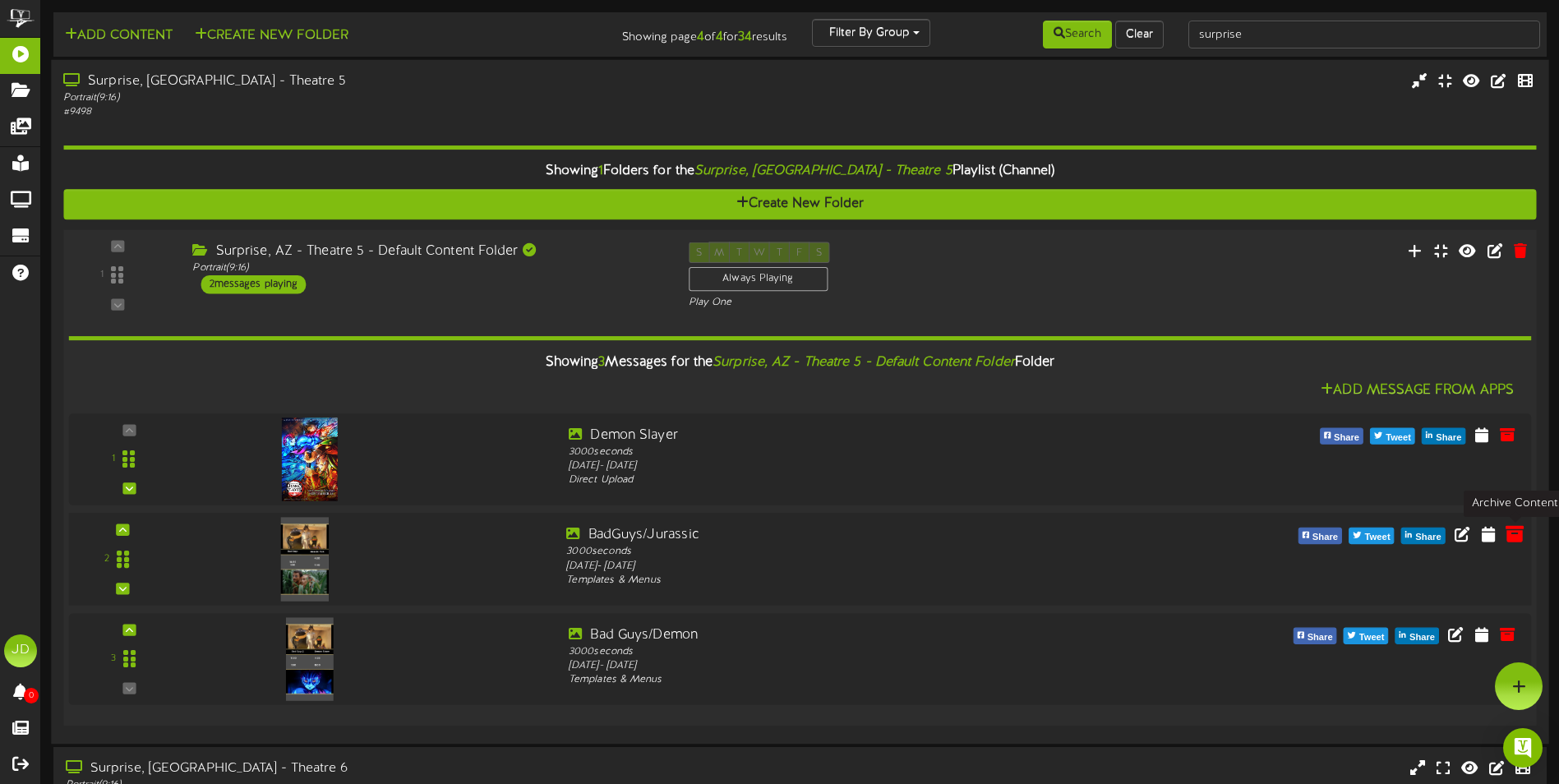
click at [1509, 535] on icon at bounding box center [1514, 532] width 18 height 18
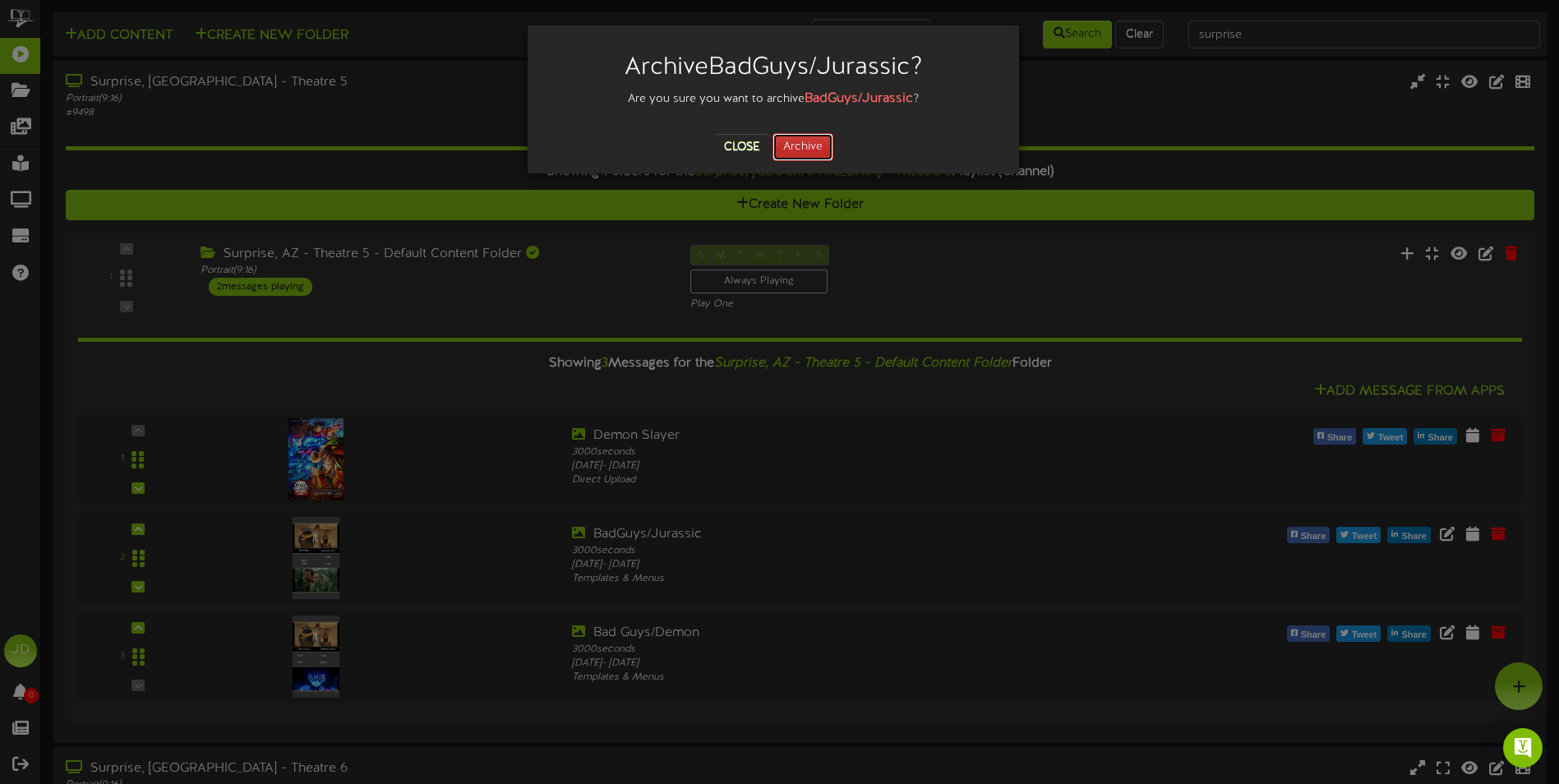
click at [820, 149] on button "Archive" at bounding box center [803, 147] width 61 height 28
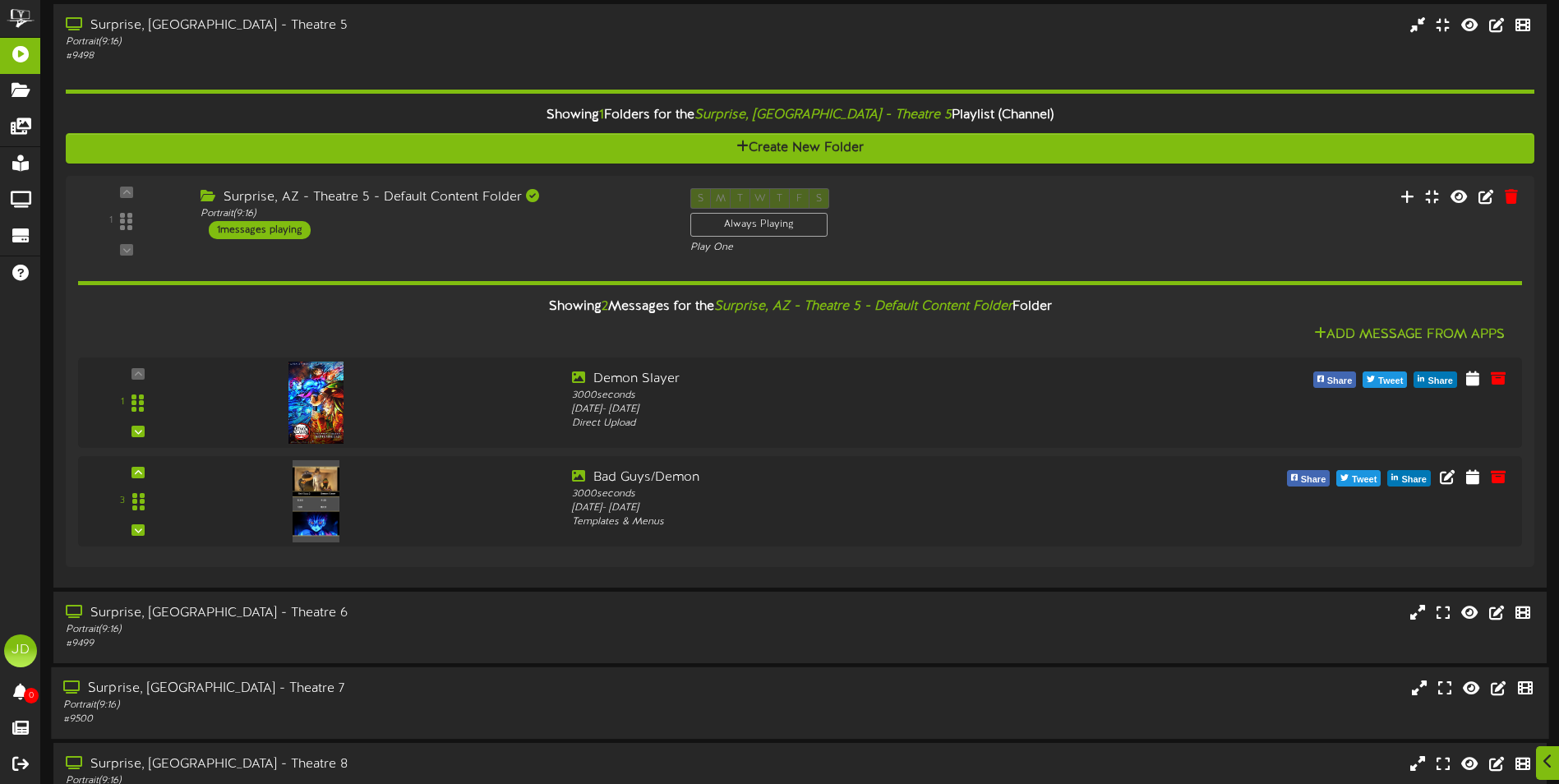
scroll to position [155, 0]
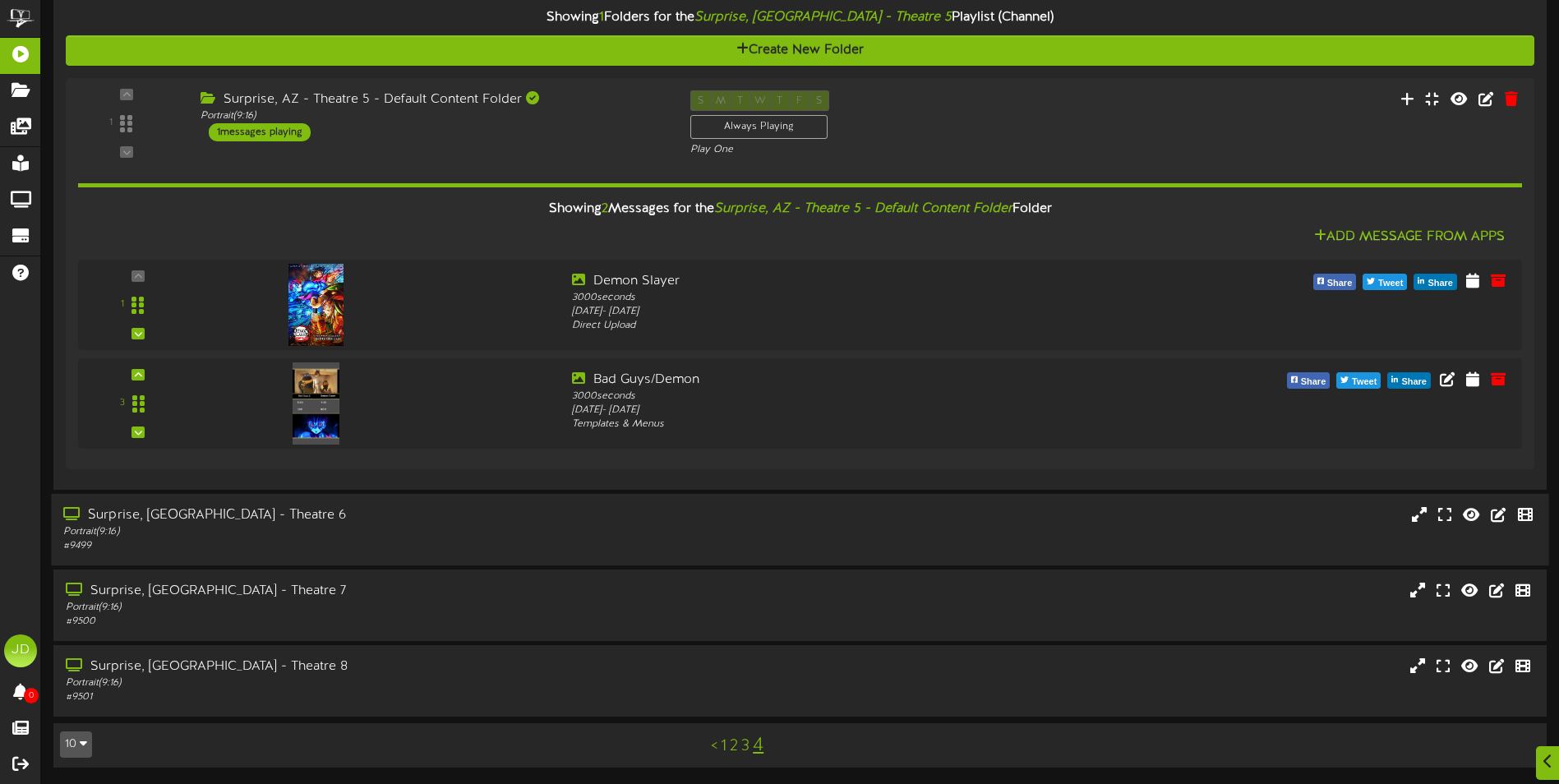
click at [447, 518] on div "Surprise, AZ - Theatre 6" at bounding box center [362, 515] width 599 height 19
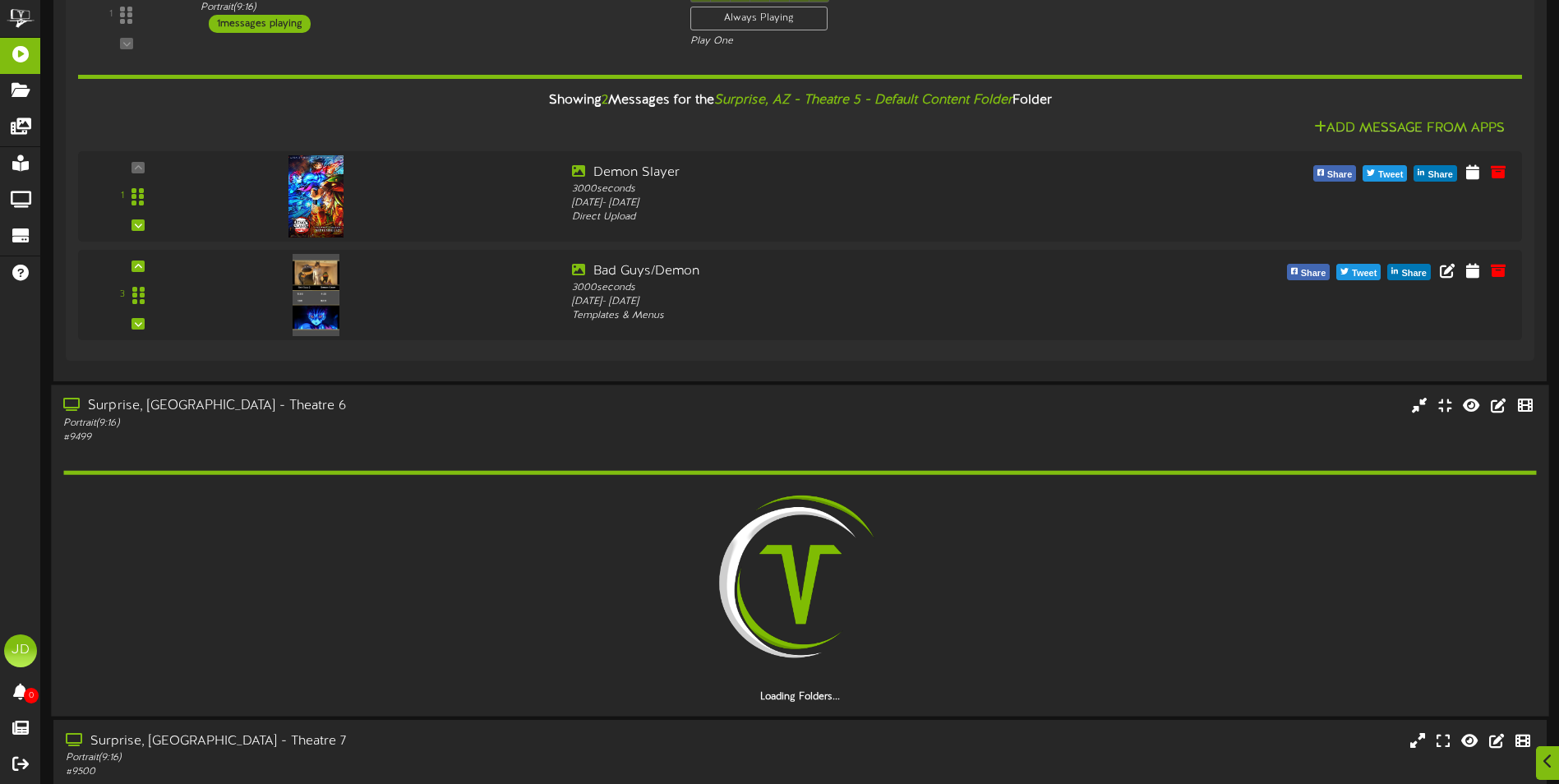
scroll to position [401, 0]
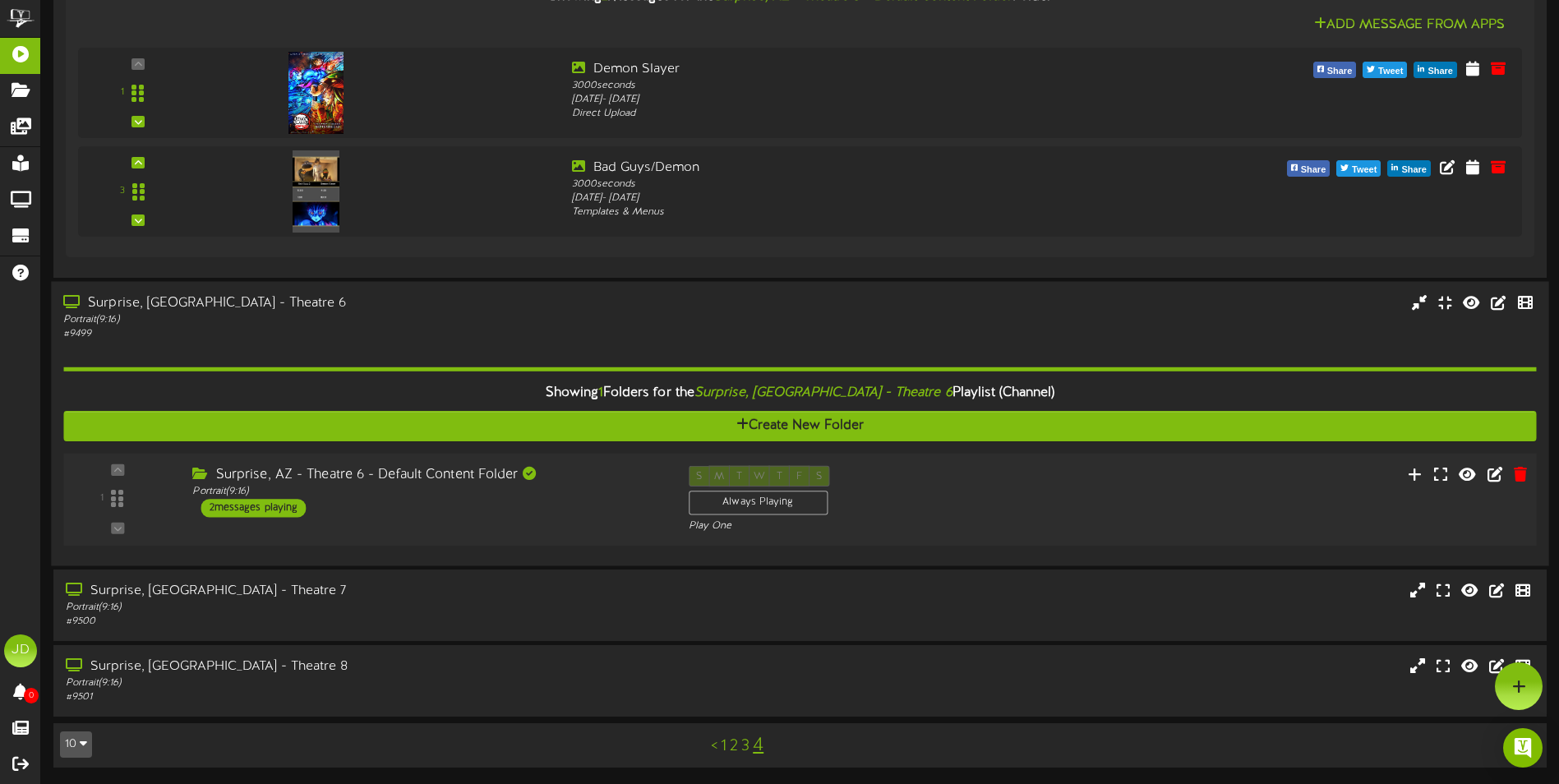
click at [572, 524] on div "1 ( 9:16" at bounding box center [799, 498] width 1488 height 67
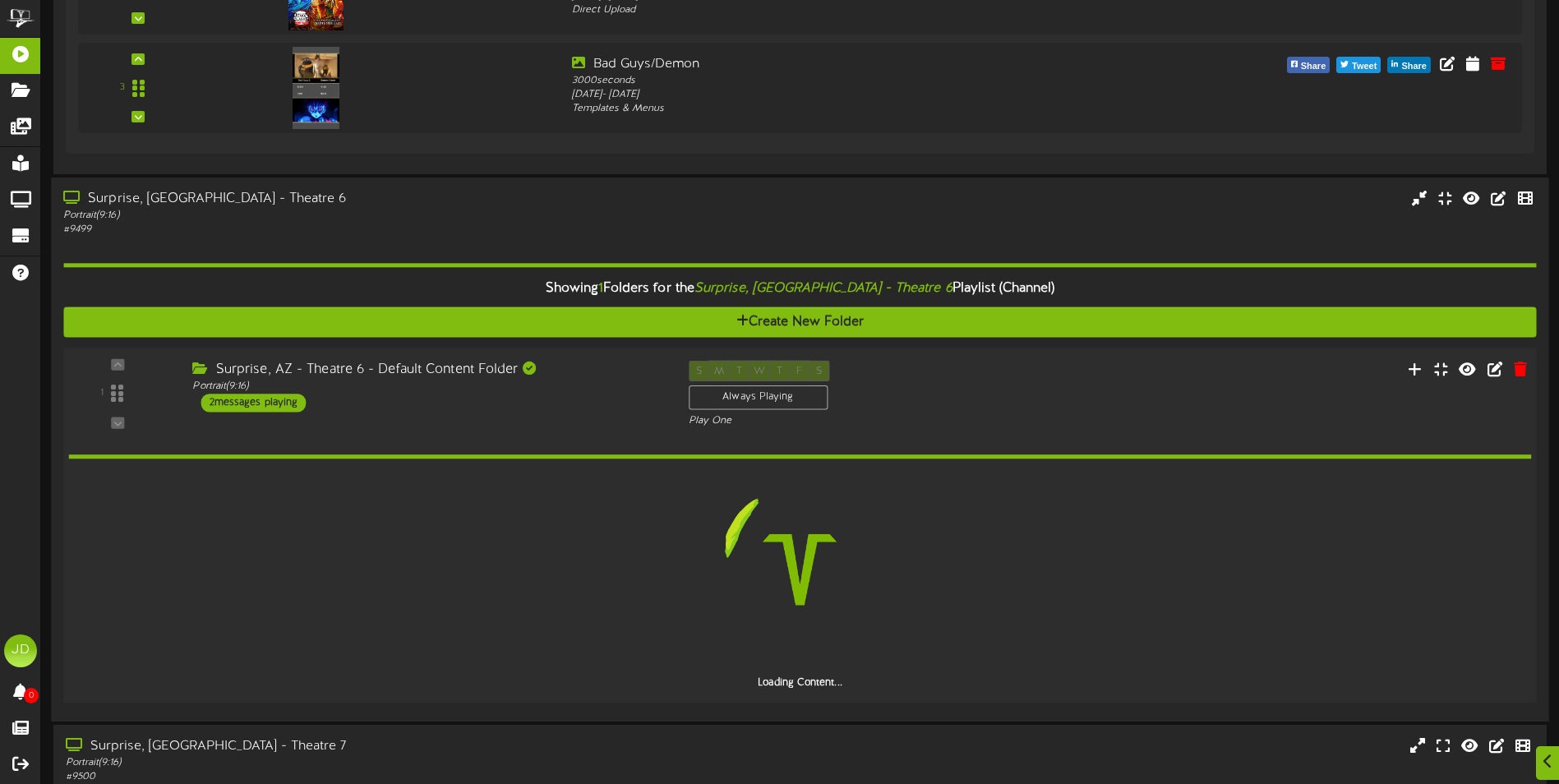
scroll to position [565, 0]
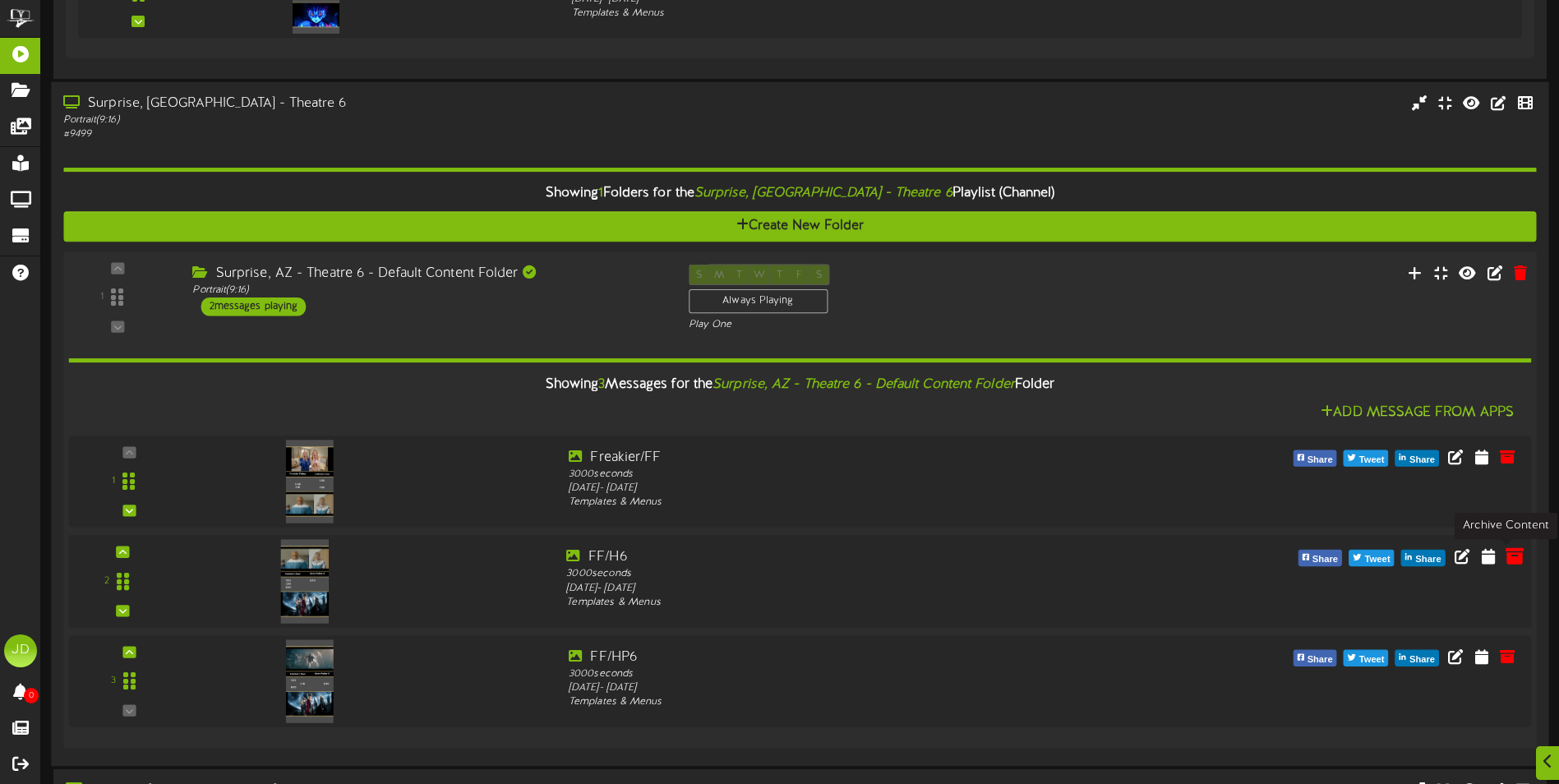
click at [1515, 560] on icon at bounding box center [1514, 555] width 18 height 18
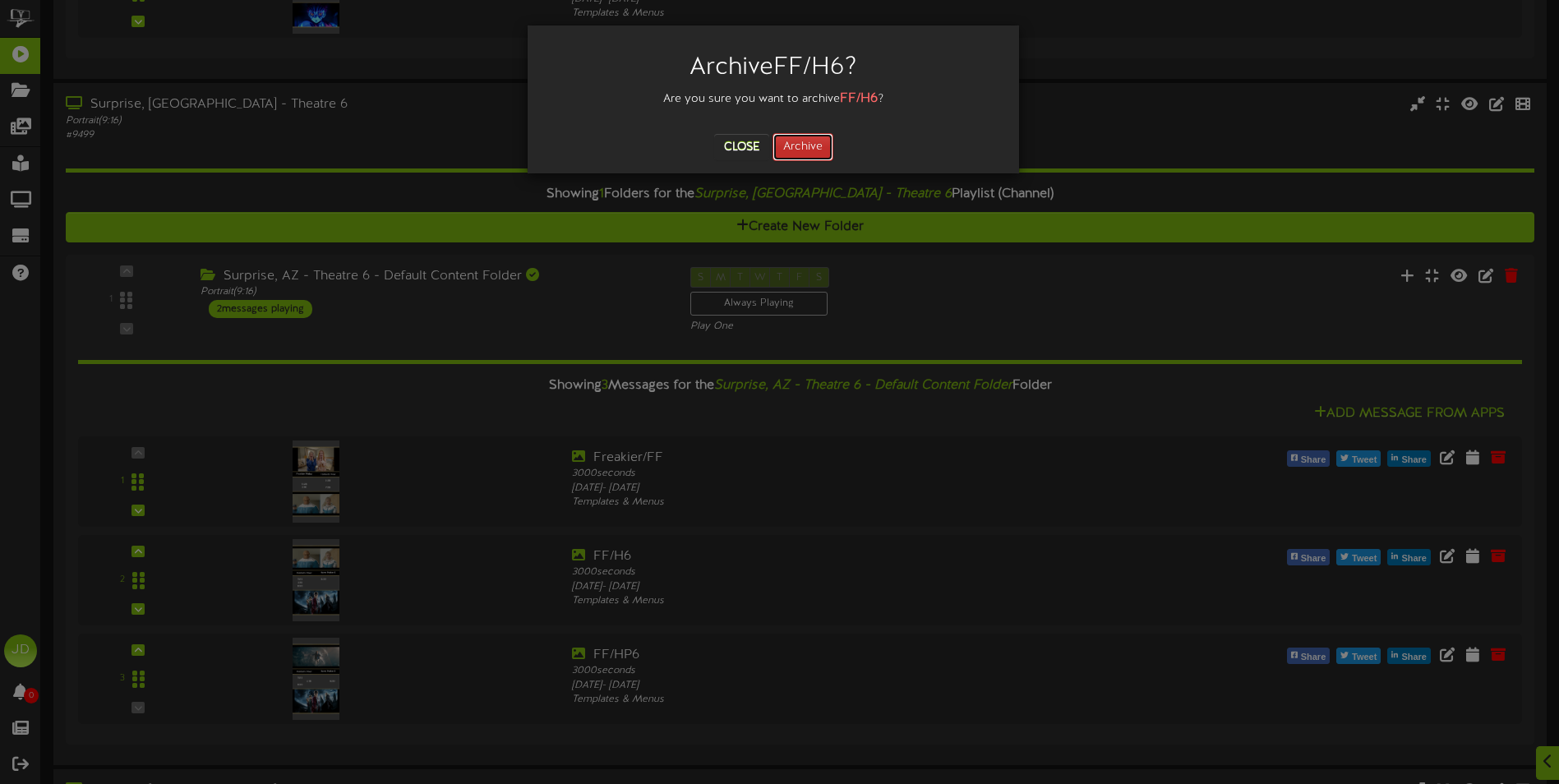
click at [823, 150] on button "Archive" at bounding box center [803, 147] width 61 height 28
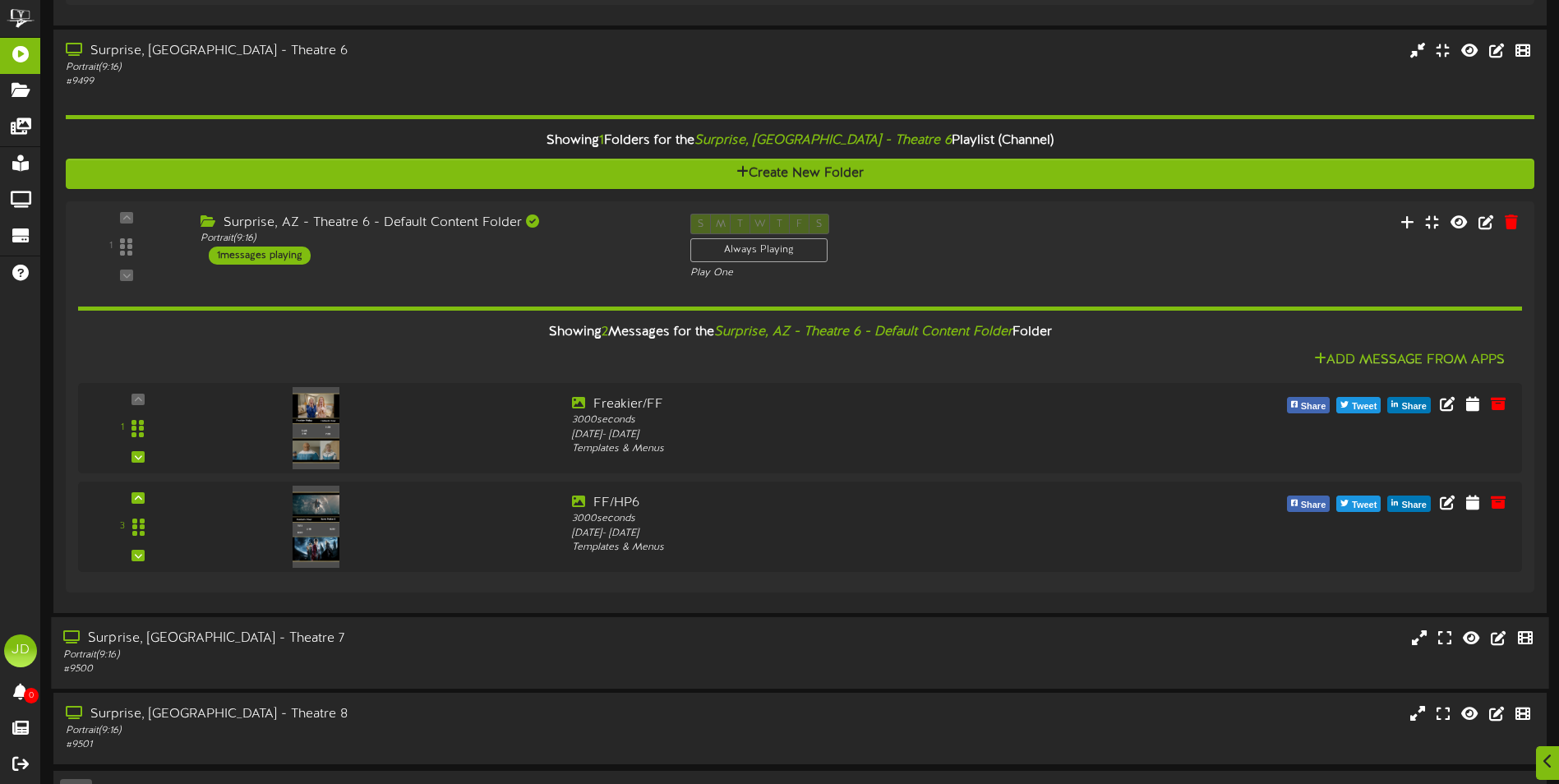
scroll to position [667, 0]
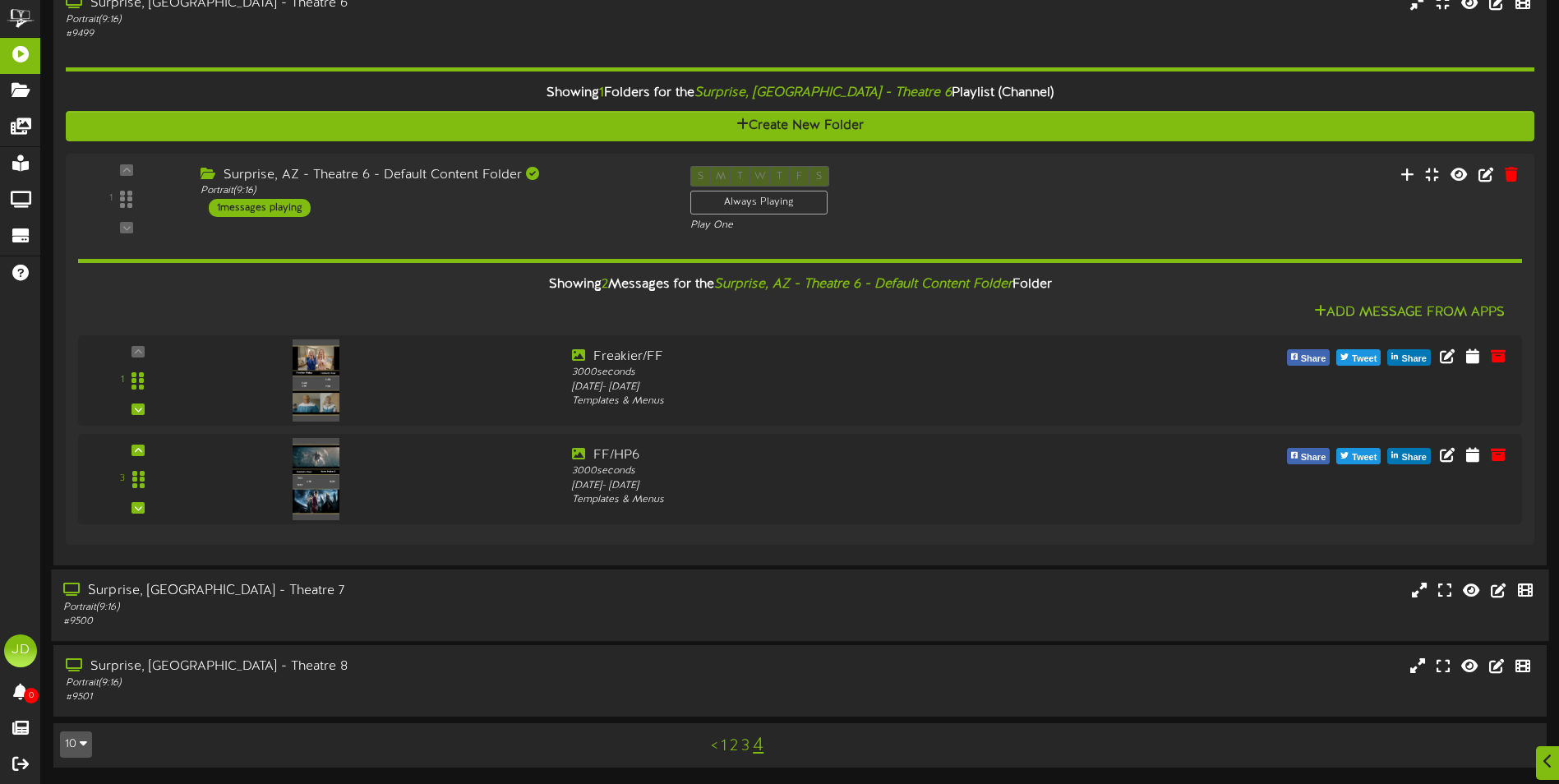
click at [486, 589] on div "Surprise, AZ - Theatre 7" at bounding box center [362, 590] width 599 height 19
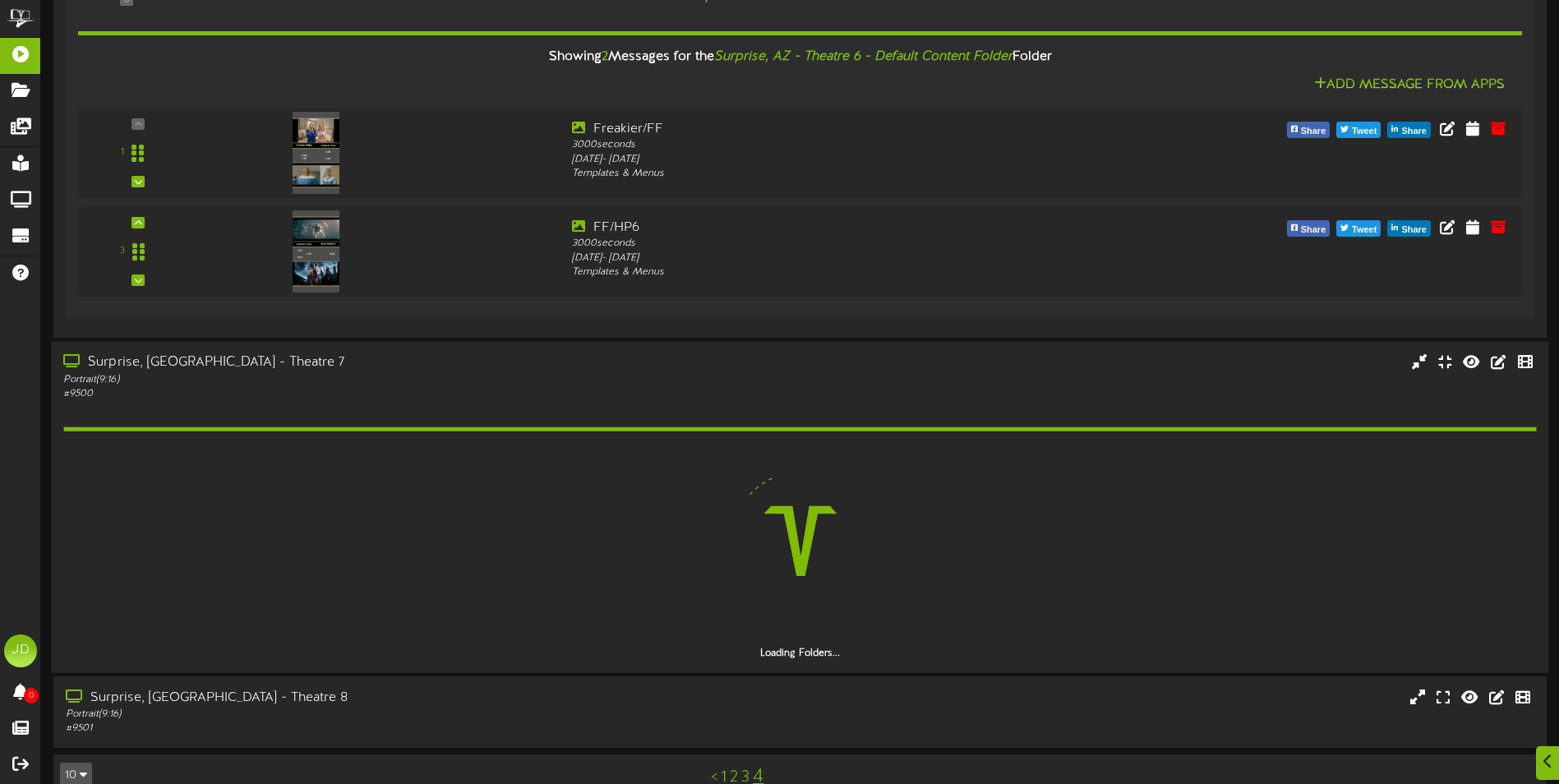
scroll to position [925, 0]
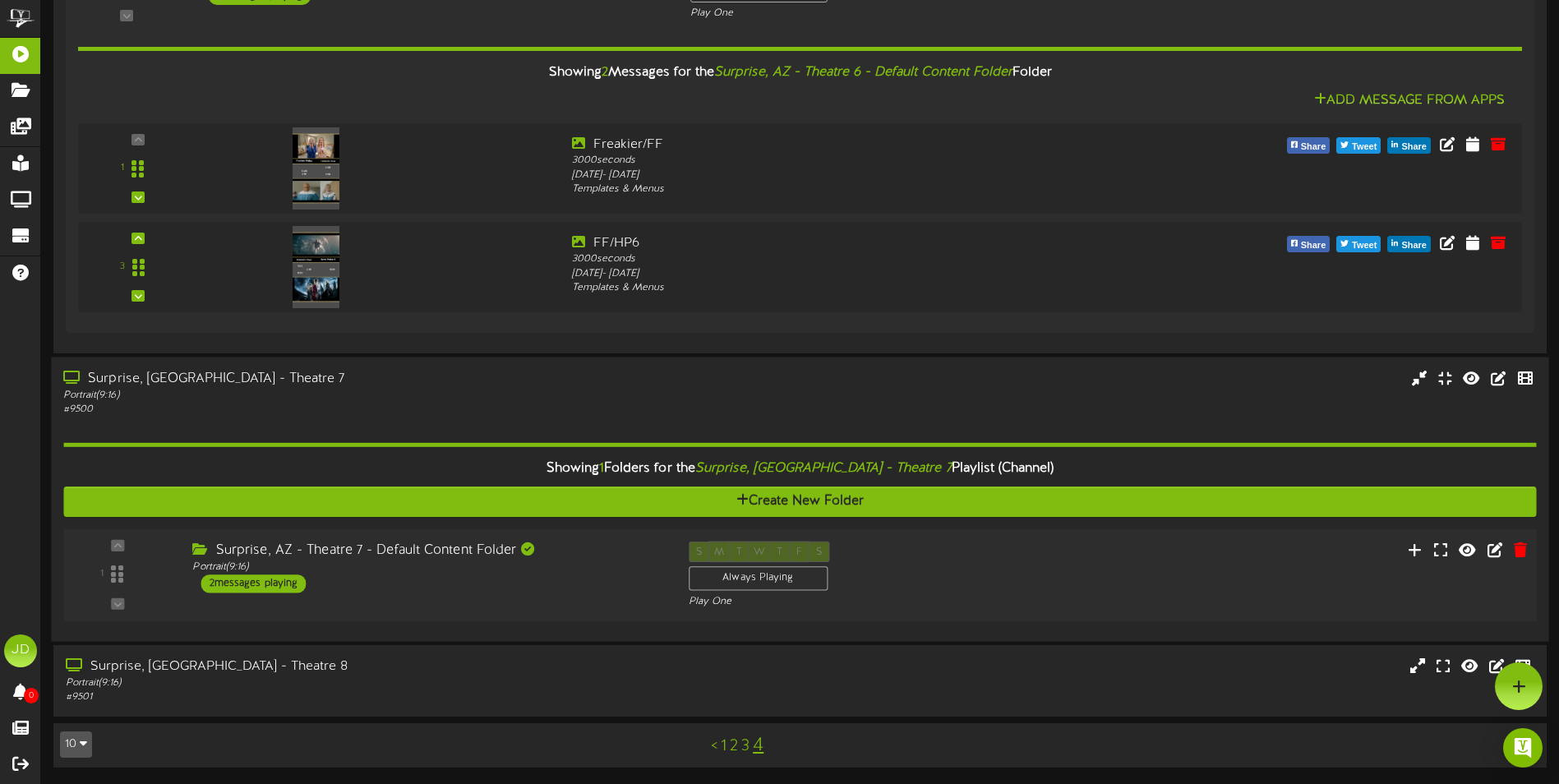
click at [589, 580] on div "Surprise, AZ - Theatre 7 - Default Content Folder Portrait ( 9:16 ) 2 messages …" at bounding box center [428, 566] width 496 height 52
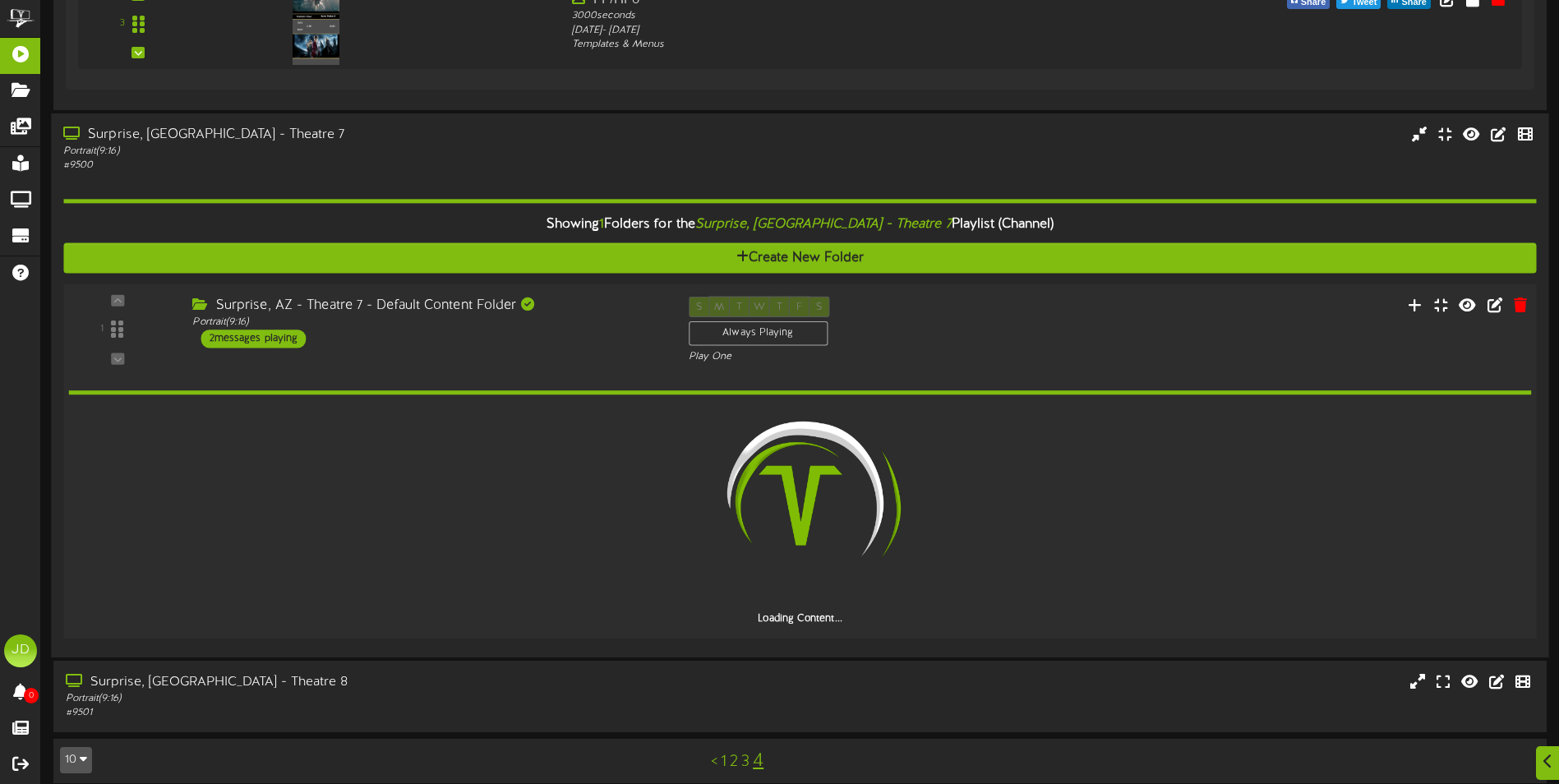
scroll to position [1137, 0]
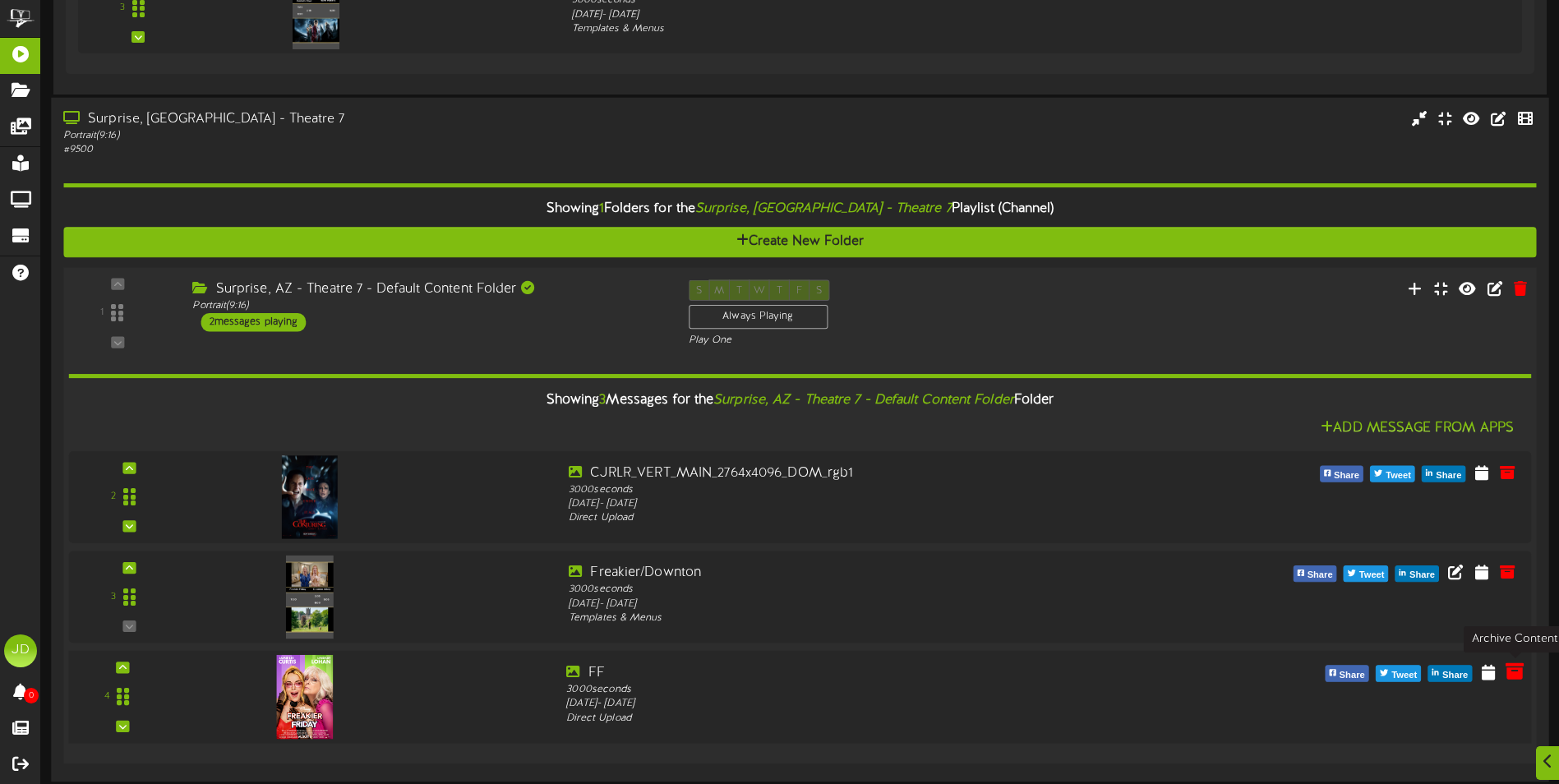
click at [1514, 673] on icon at bounding box center [1514, 670] width 18 height 18
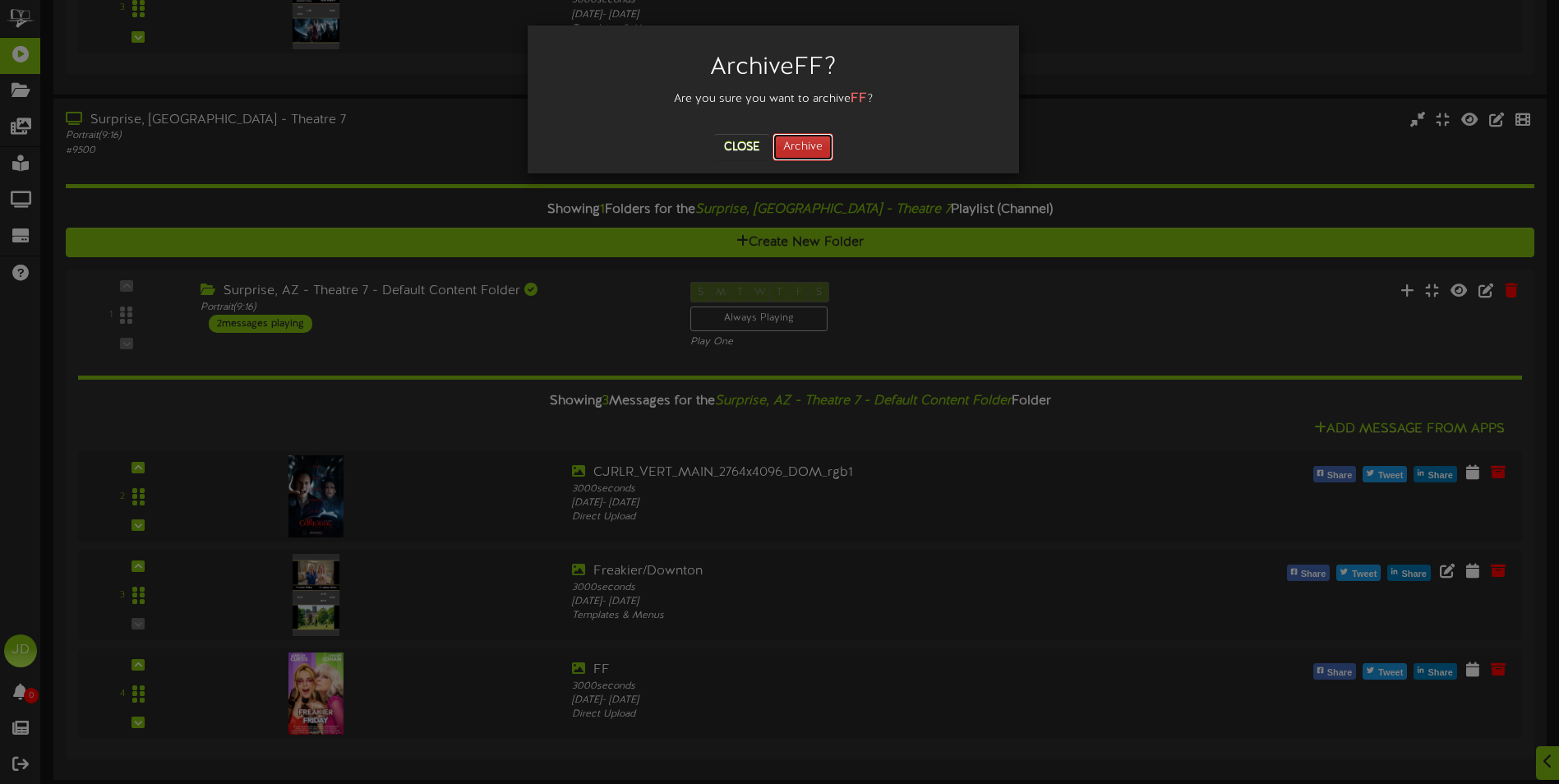
click at [800, 152] on button "Archive" at bounding box center [803, 147] width 61 height 28
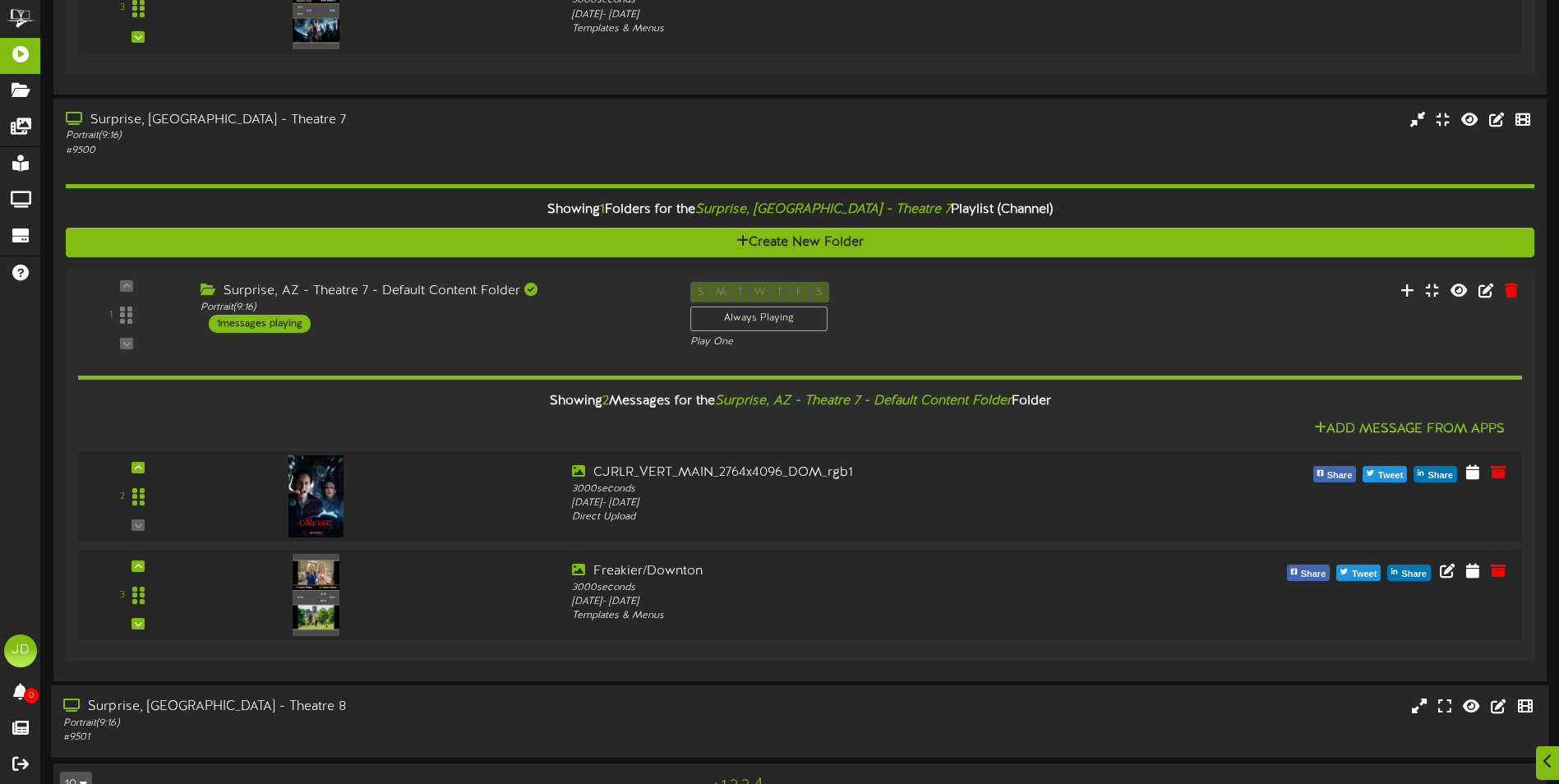
click at [715, 727] on div "Surprise, AZ - Theatre 8 Portrait ( 9:16 ) # 9501" at bounding box center [799, 720] width 1498 height 47
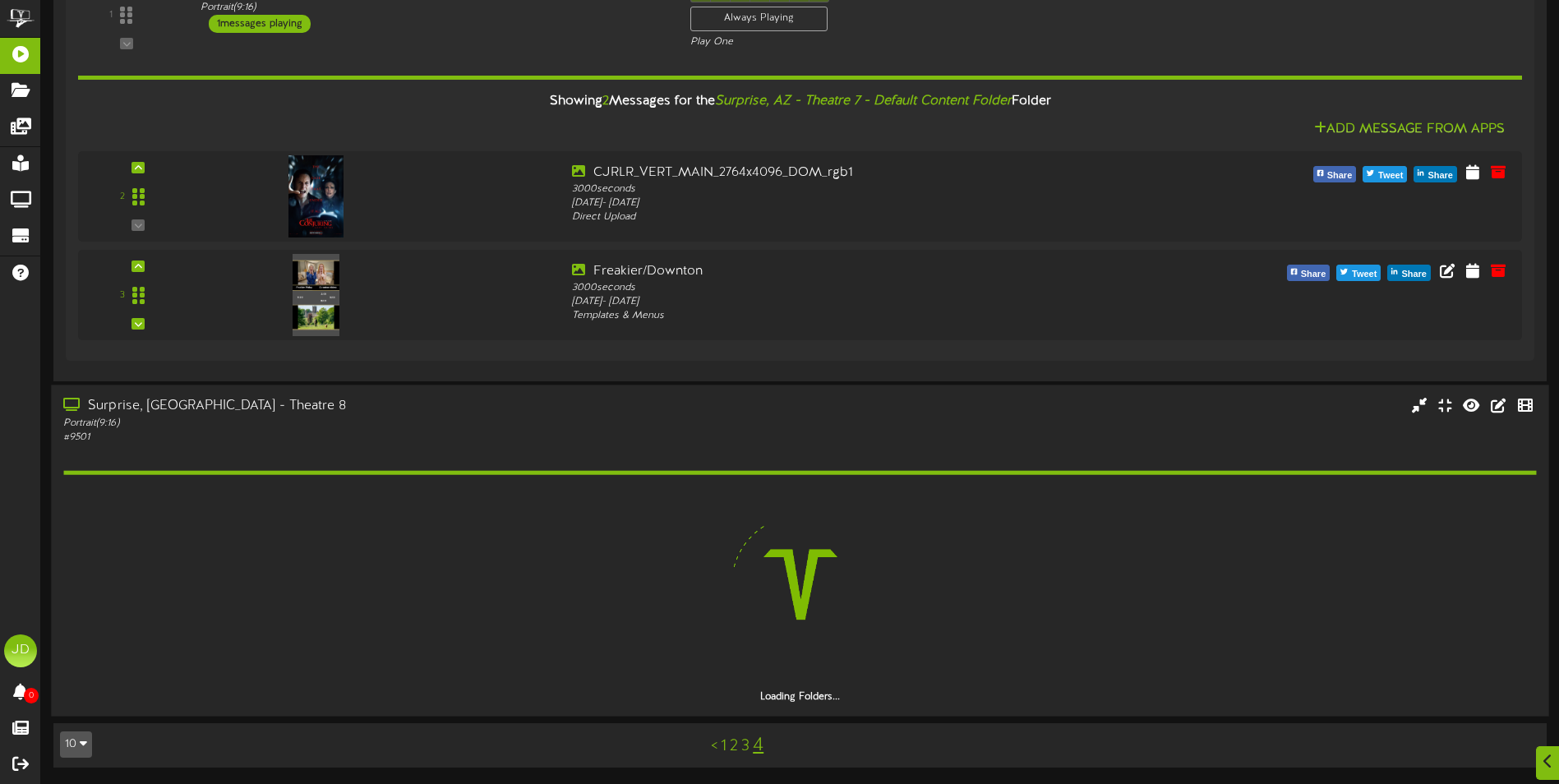
scroll to position [1390, 0]
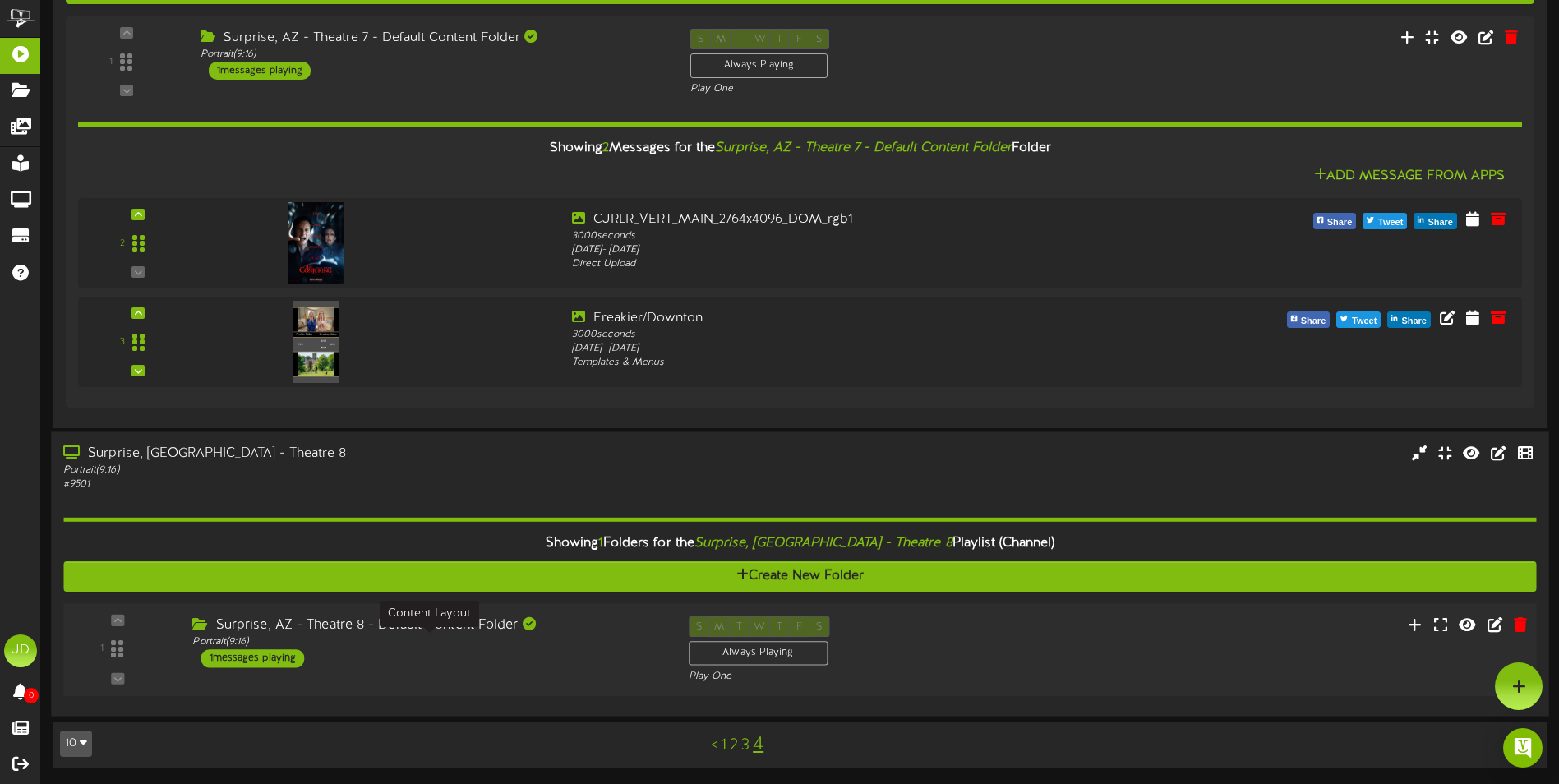
click at [617, 641] on div "Portrait ( 9:16 )" at bounding box center [428, 642] width 471 height 14
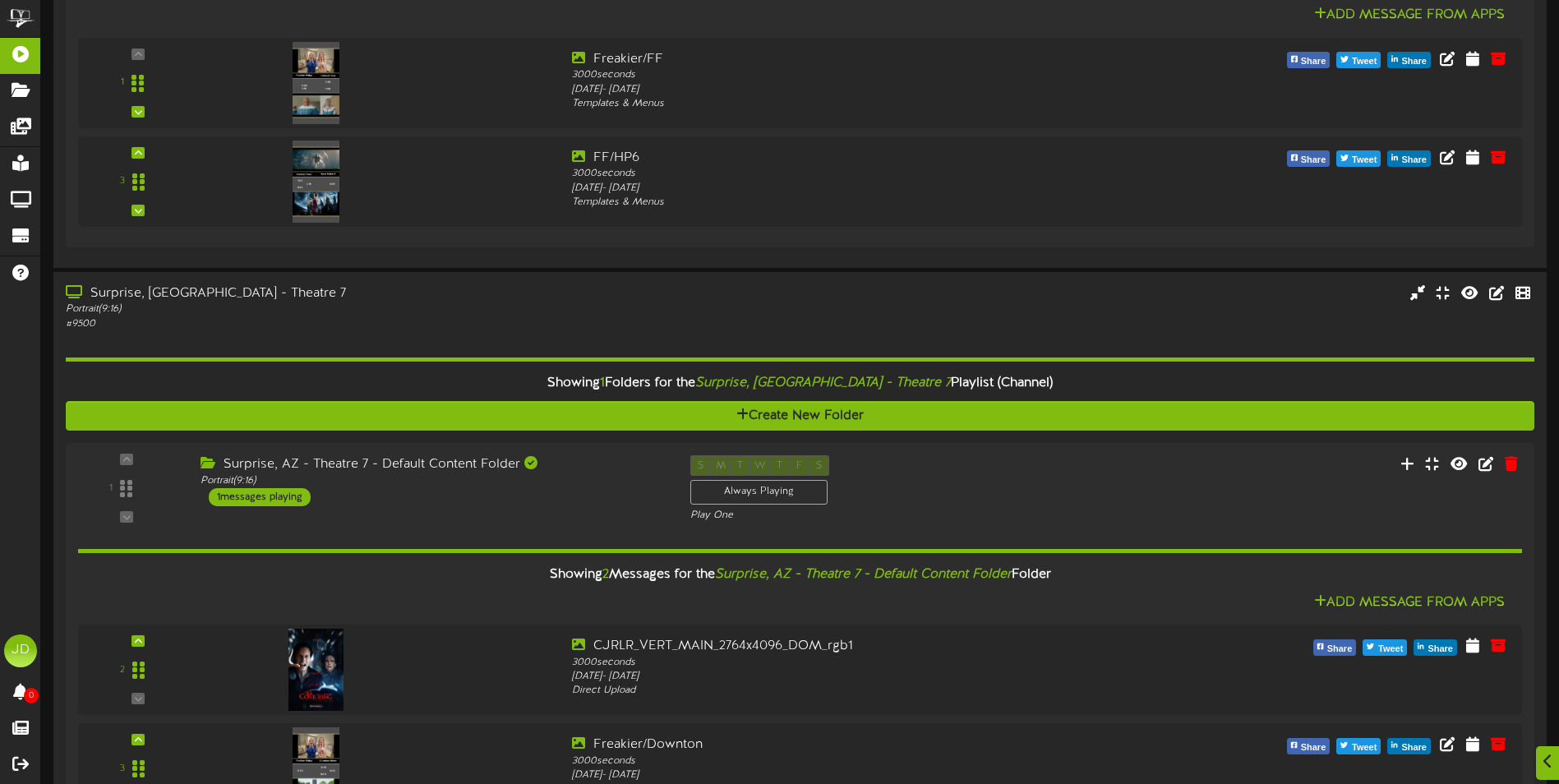
scroll to position [1315, 0]
